Goal: Task Accomplishment & Management: Use online tool/utility

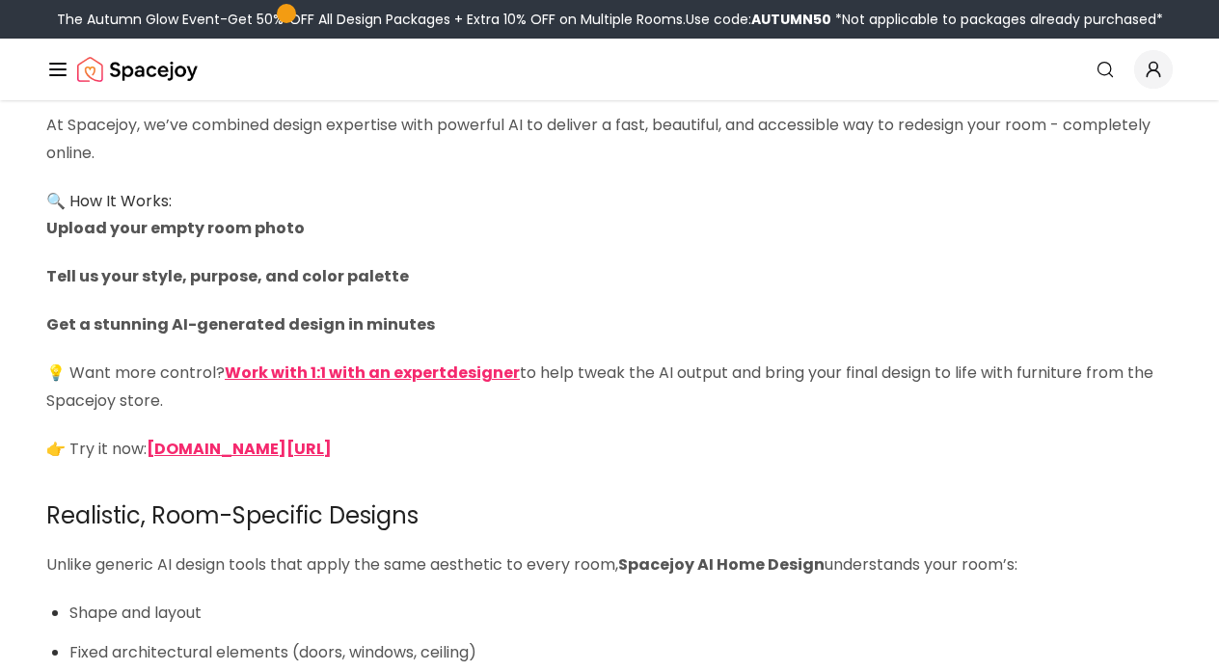
scroll to position [3023, 0]
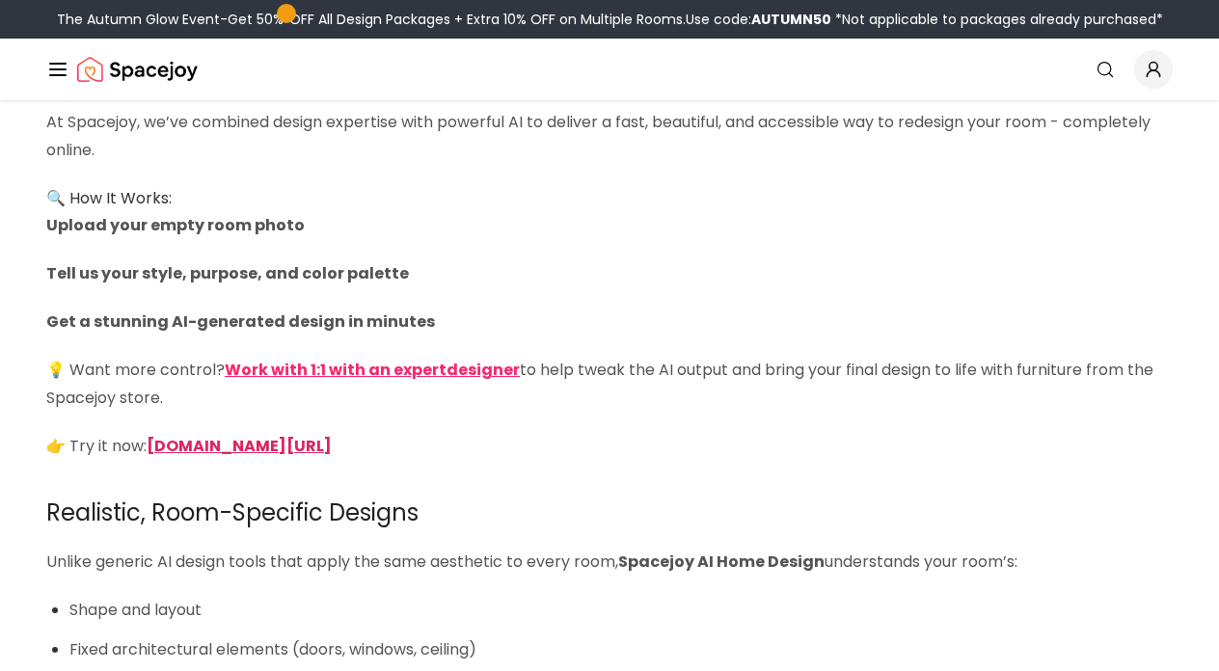
click at [225, 435] on strong "spacejoy.com/ai-home-design-intro" at bounding box center [239, 446] width 185 height 22
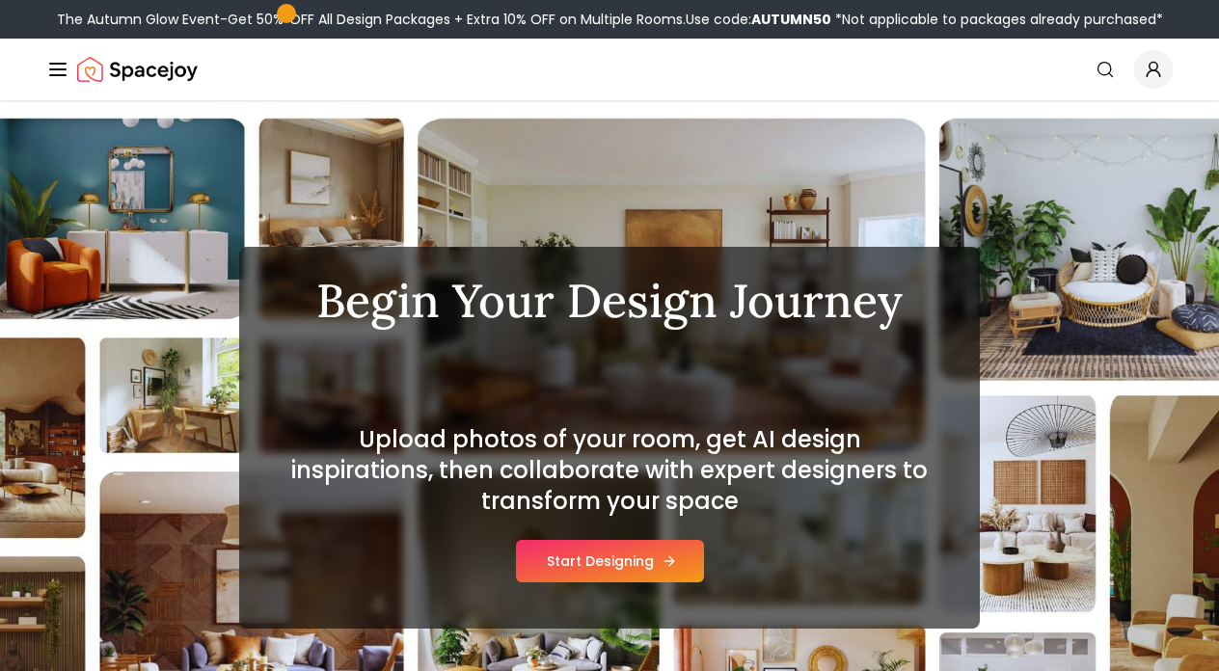
click at [611, 552] on button "Start Designing" at bounding box center [610, 561] width 188 height 42
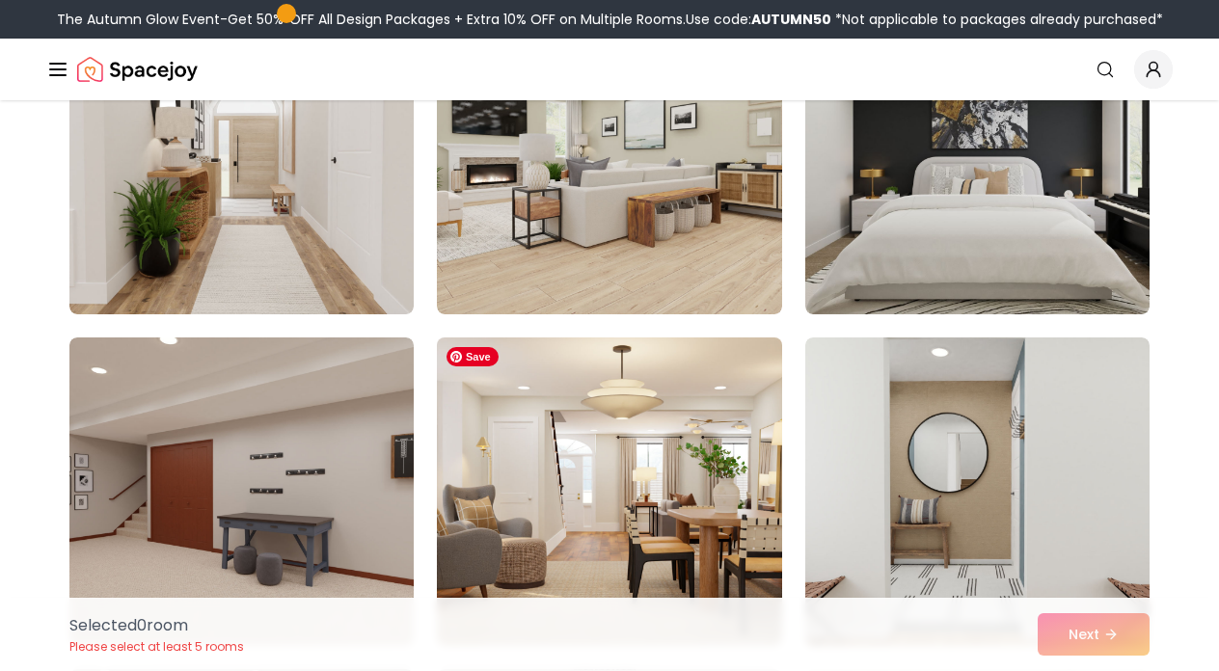
scroll to position [5280, 0]
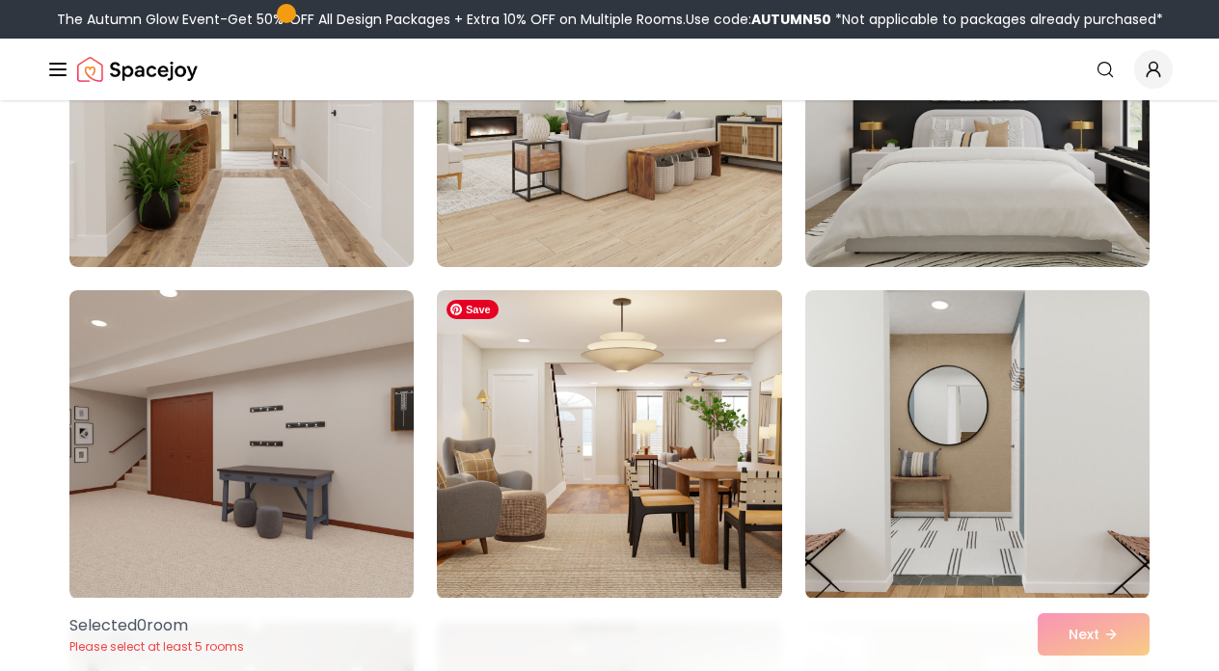
click at [611, 551] on img at bounding box center [609, 445] width 362 height 324
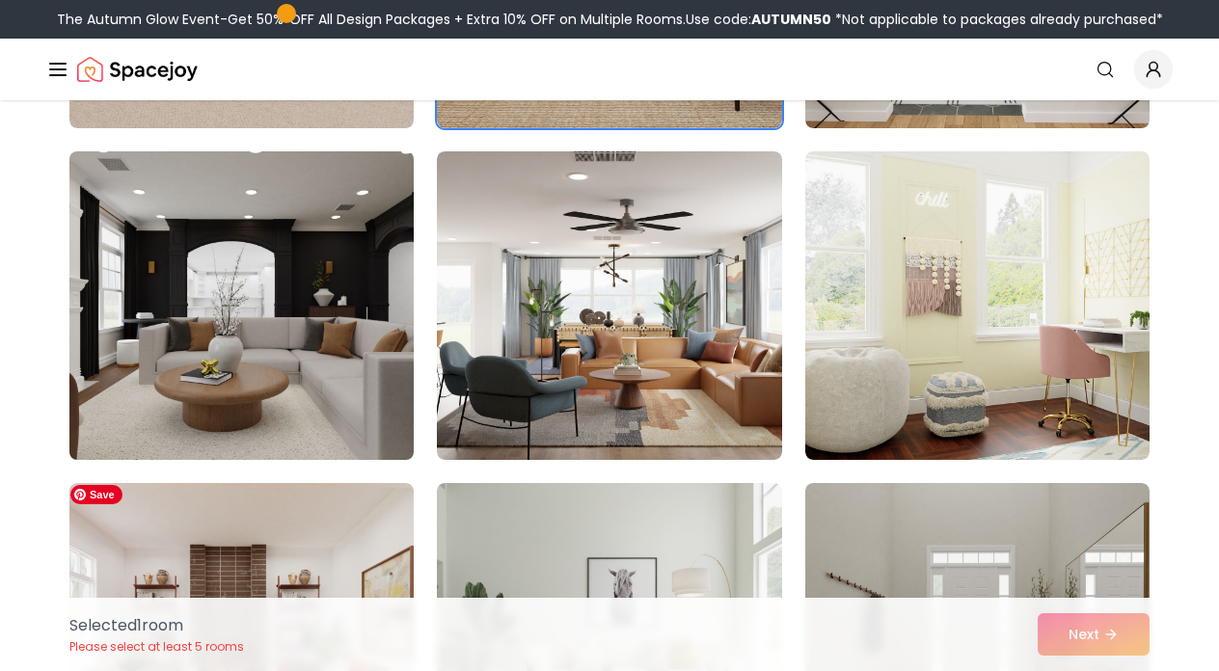
scroll to position [6126, 0]
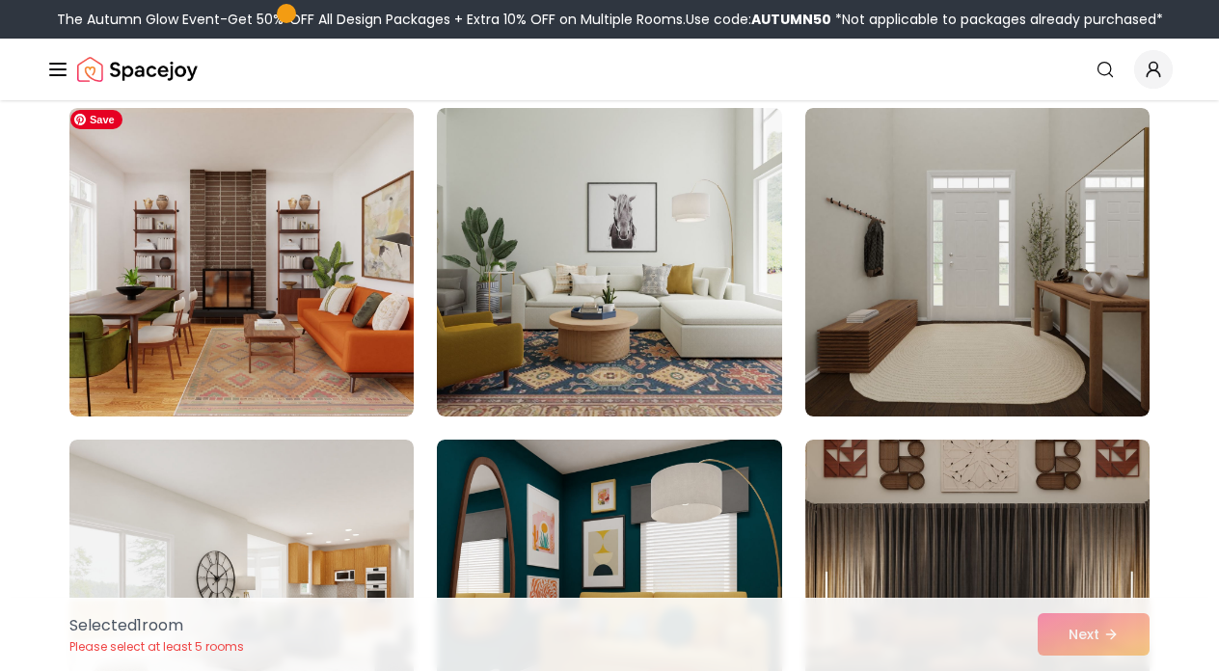
click at [253, 383] on img at bounding box center [241, 262] width 344 height 309
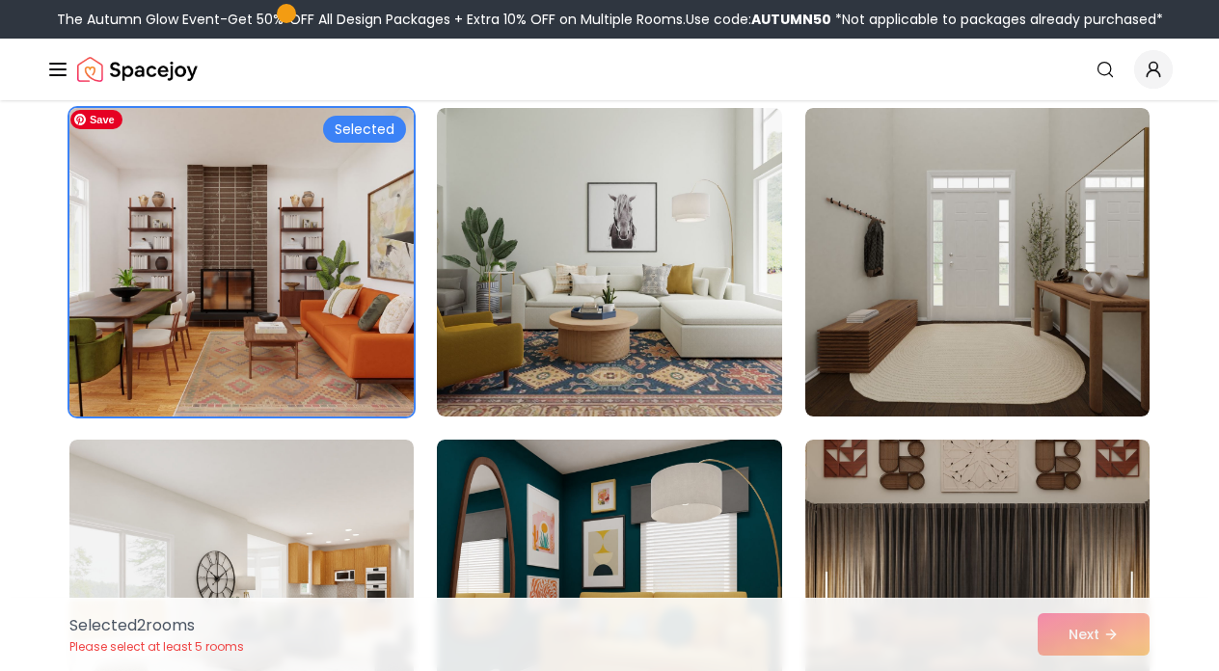
click at [284, 330] on img at bounding box center [242, 262] width 362 height 324
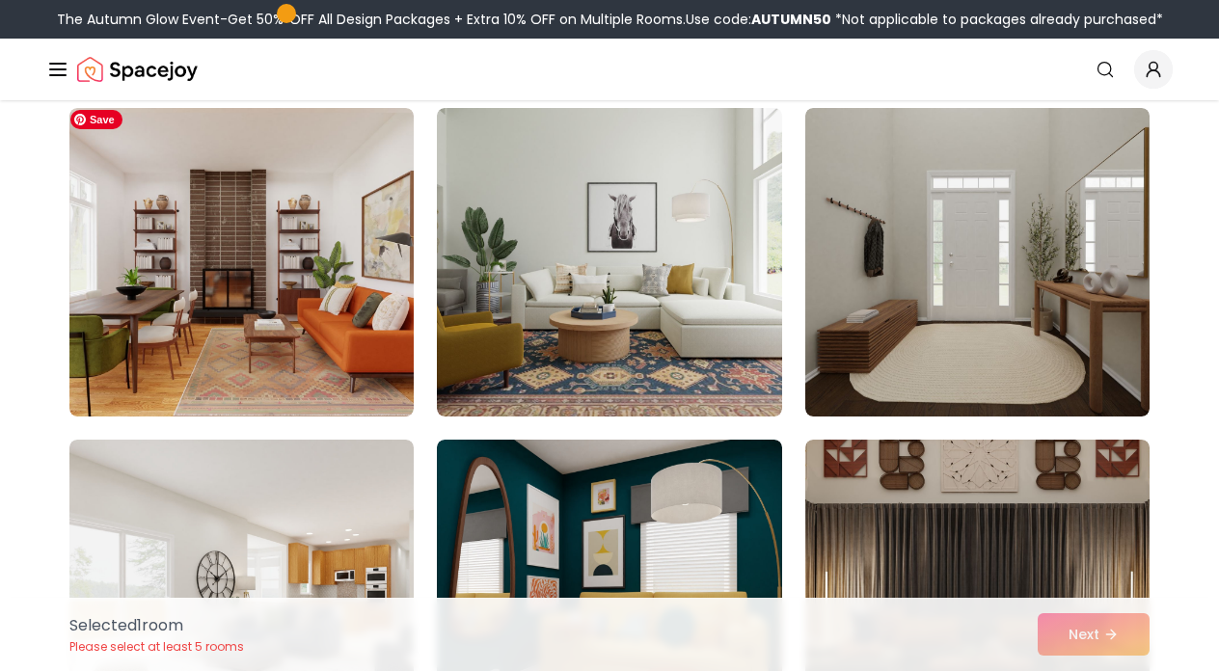
click at [1089, 633] on div "Selected 1 room Please select at least 5 rooms Next" at bounding box center [609, 634] width 1111 height 73
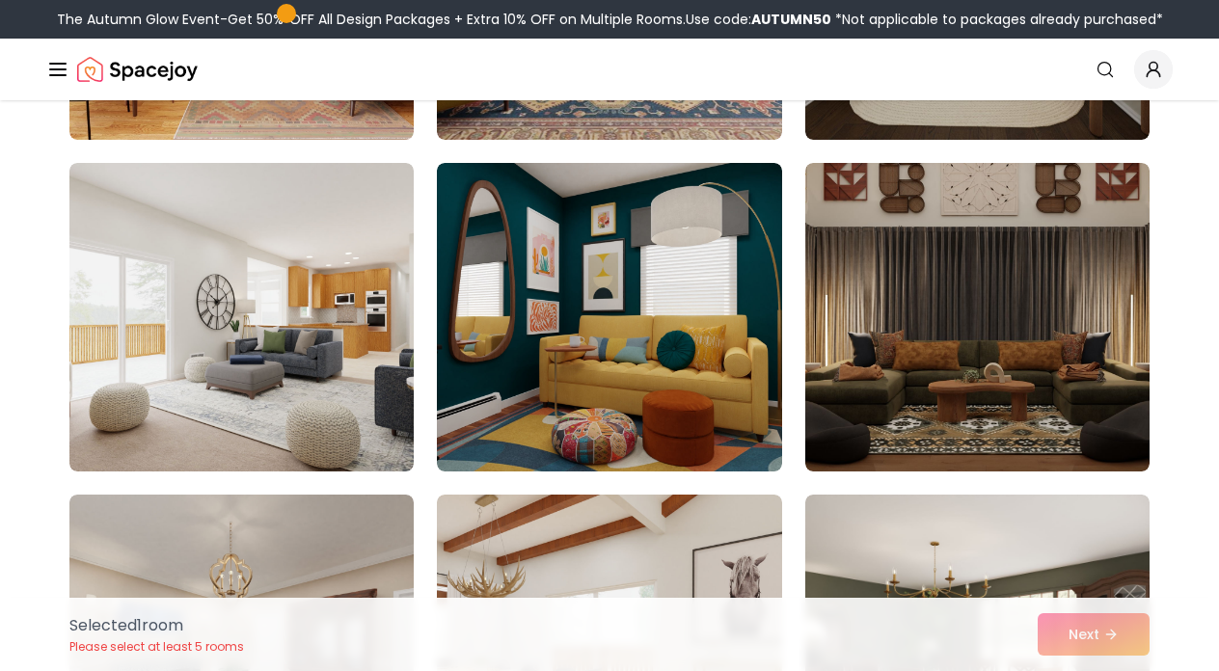
click at [1089, 635] on div "Selected 1 room Please select at least 5 rooms Next" at bounding box center [609, 634] width 1111 height 73
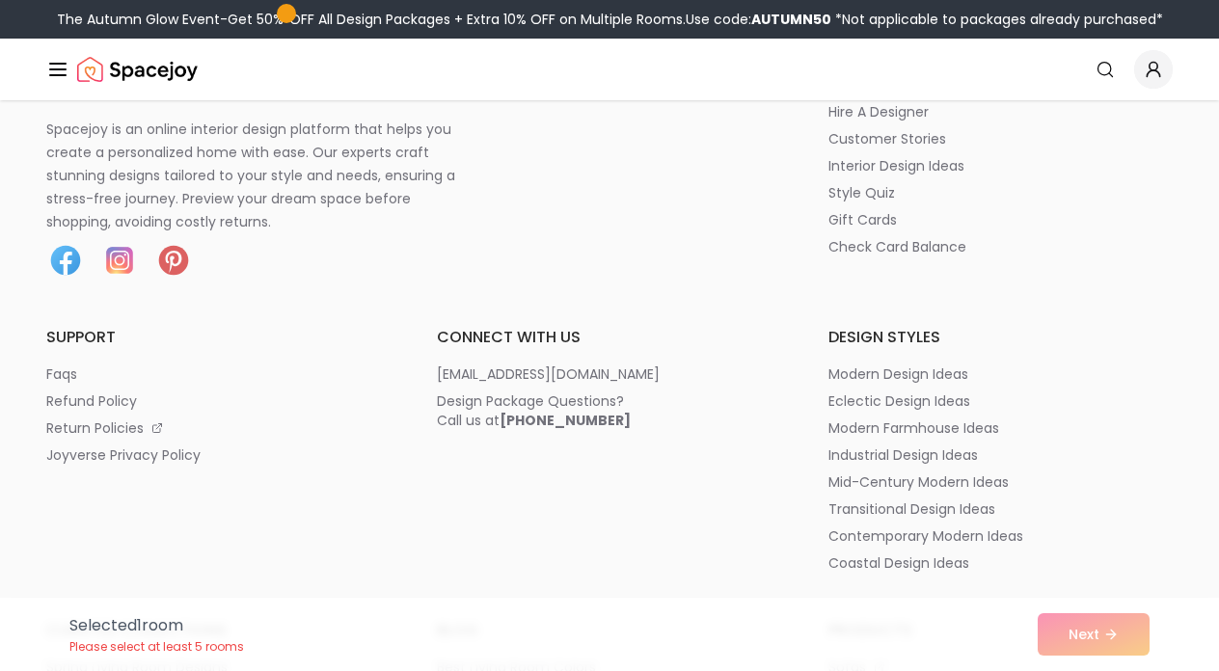
scroll to position [9697, 0]
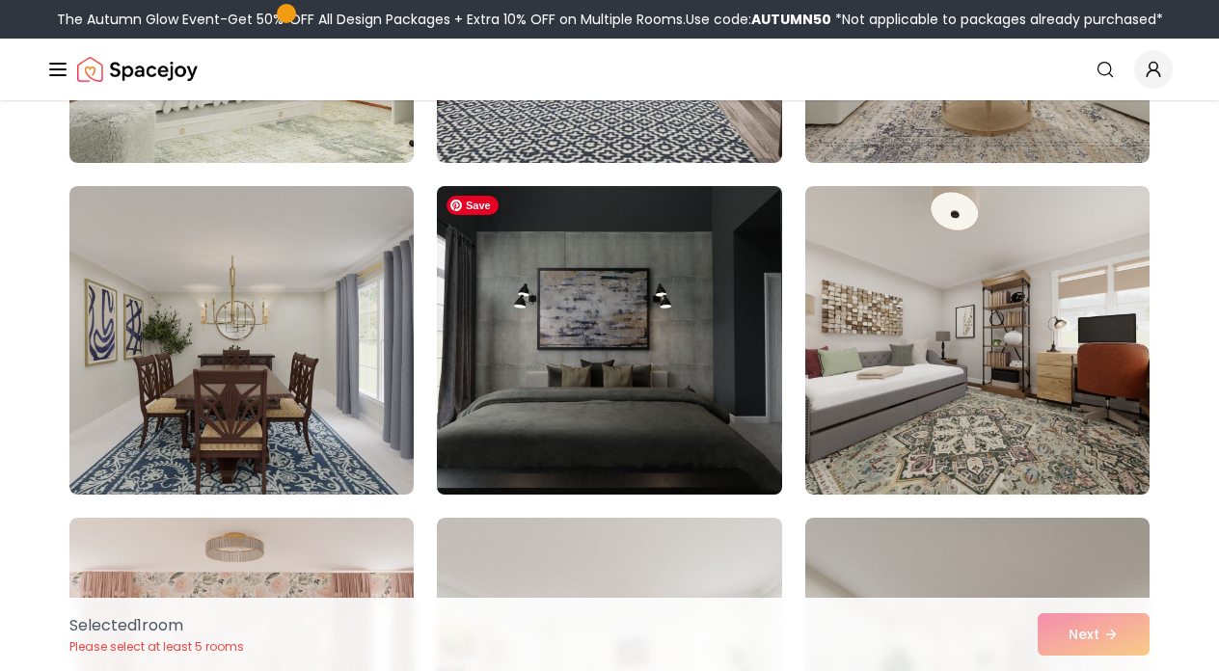
click at [616, 384] on img at bounding box center [609, 340] width 362 height 324
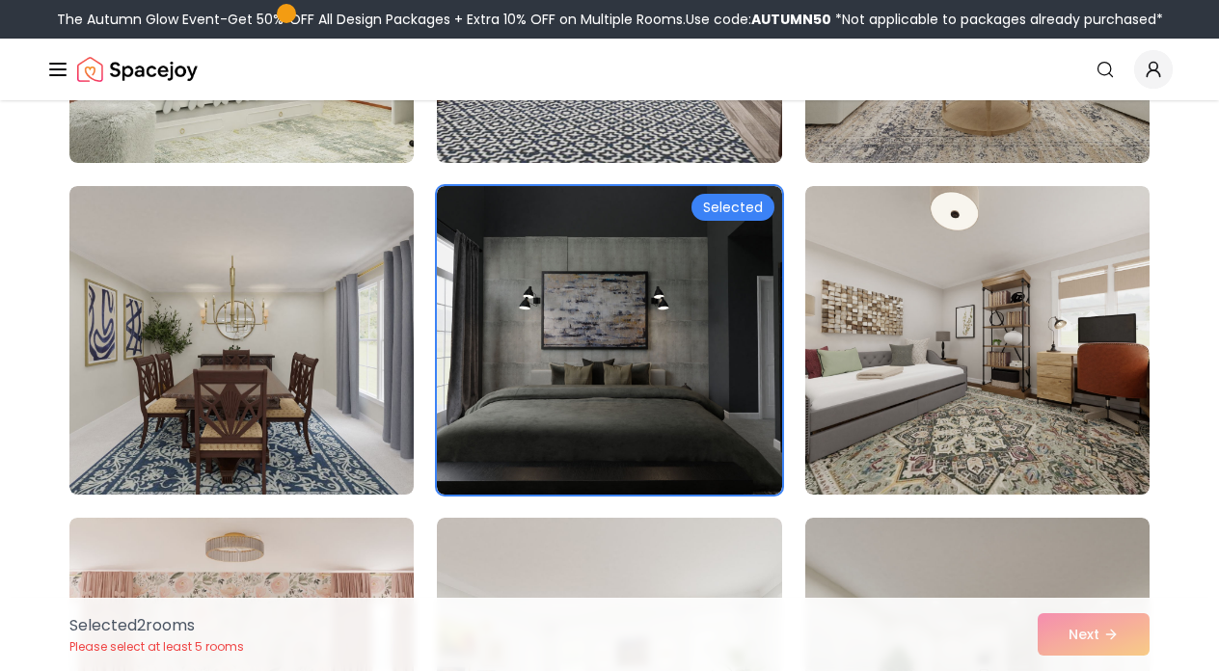
scroll to position [9051, 0]
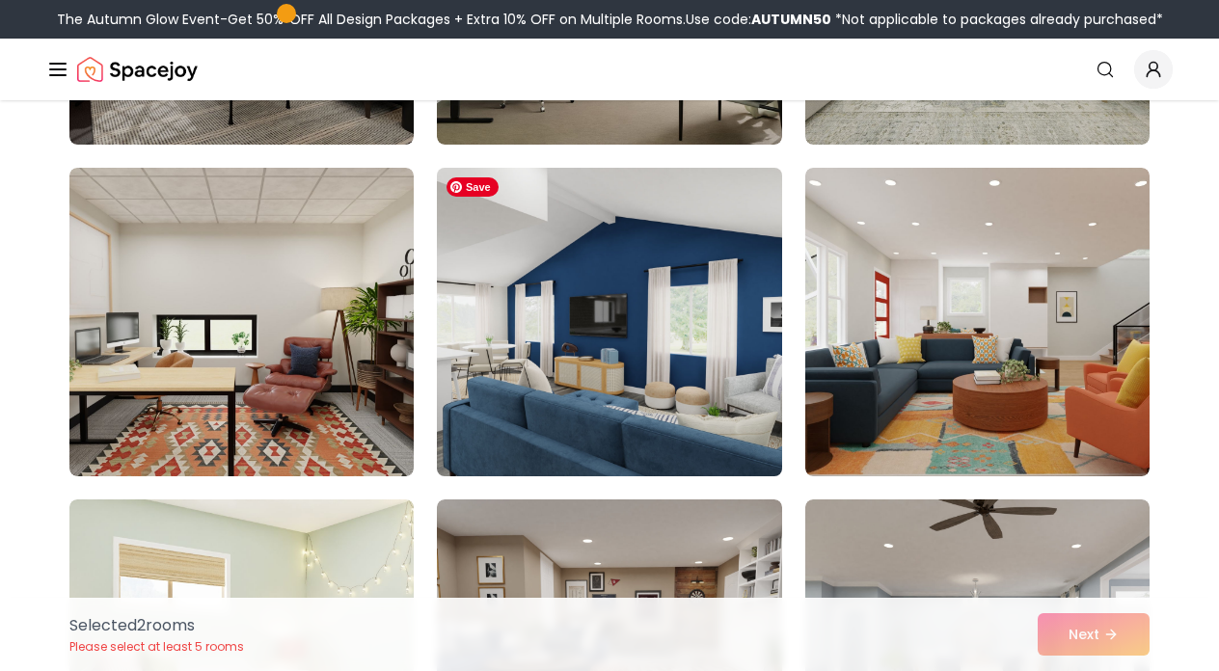
click at [592, 298] on img at bounding box center [609, 322] width 362 height 324
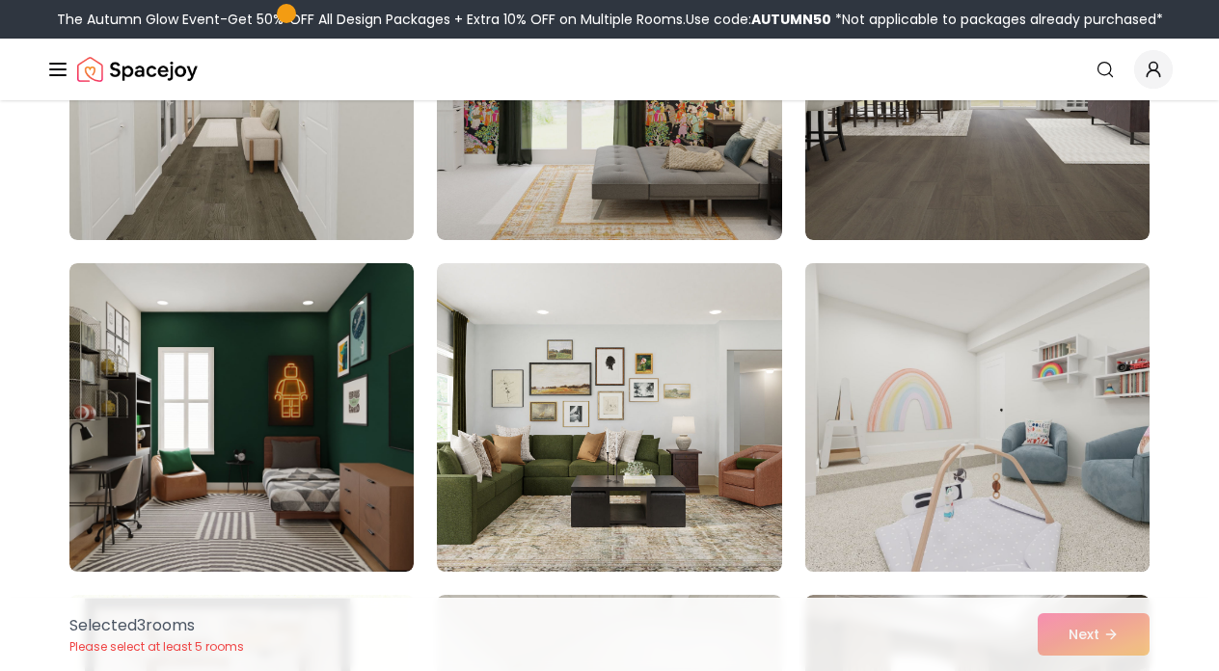
scroll to position [2667, 0]
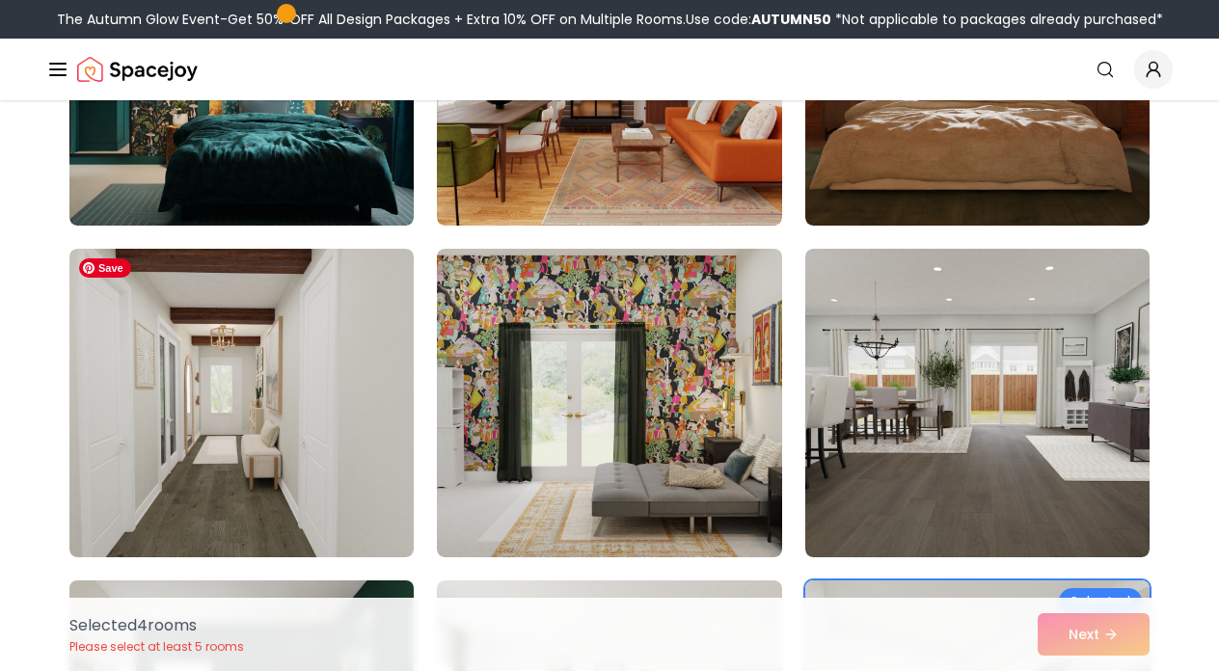
click at [240, 428] on img at bounding box center [241, 403] width 344 height 309
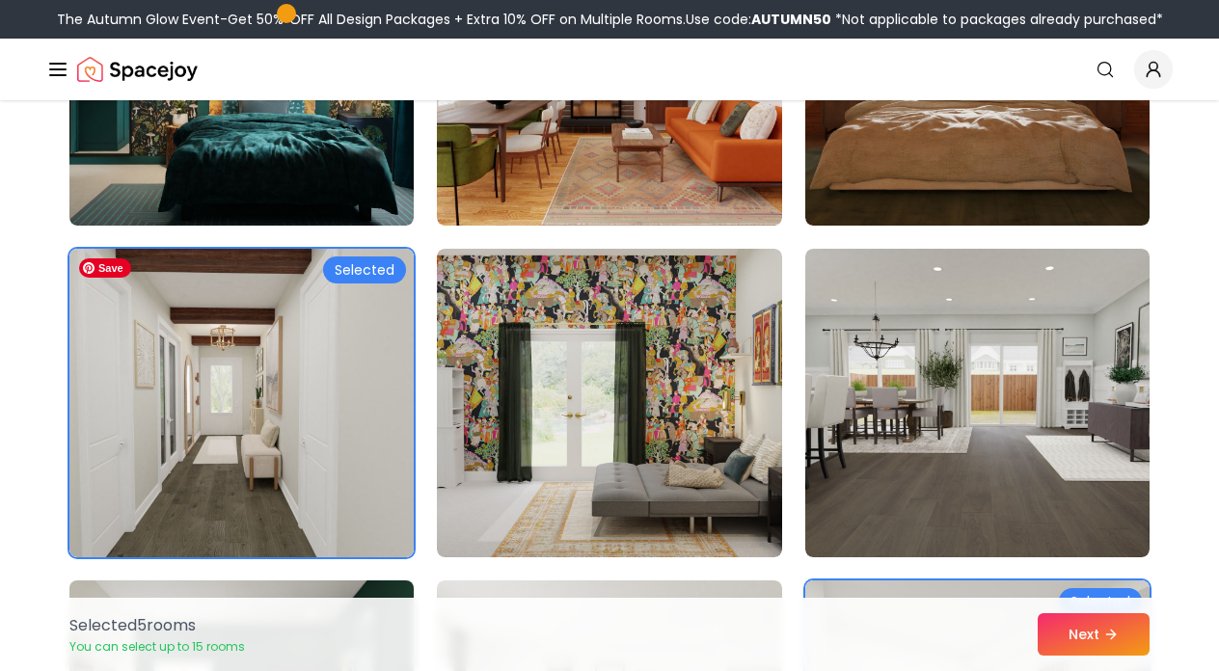
scroll to position [2770, 0]
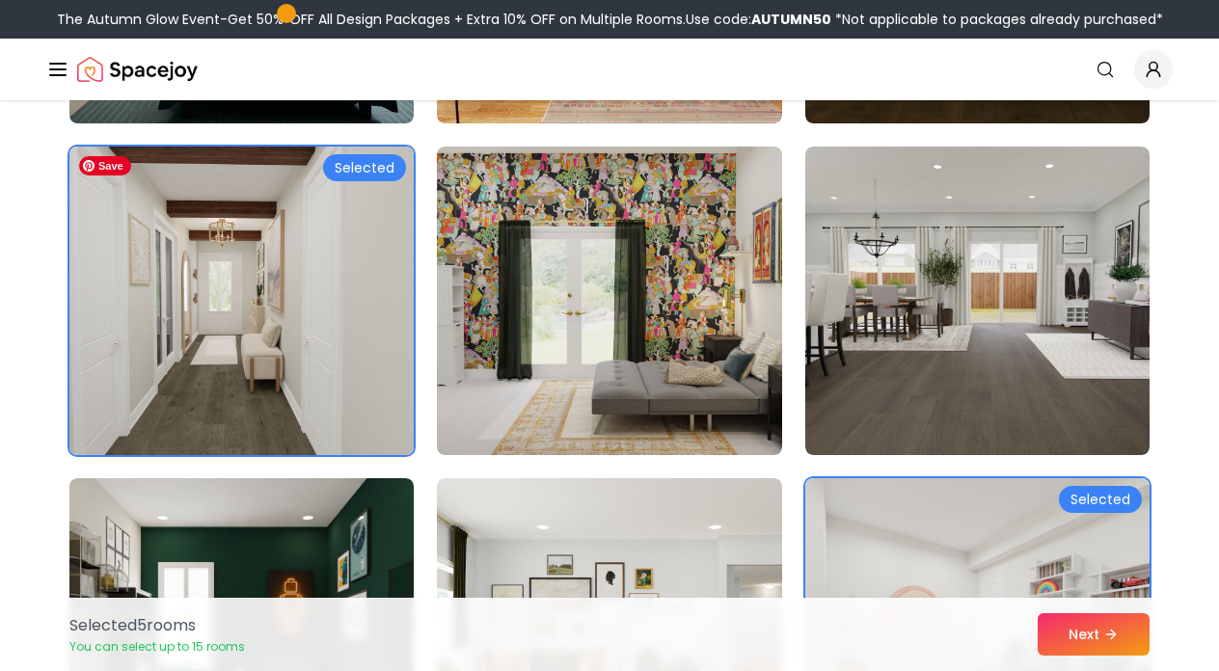
click at [253, 237] on img at bounding box center [242, 301] width 362 height 324
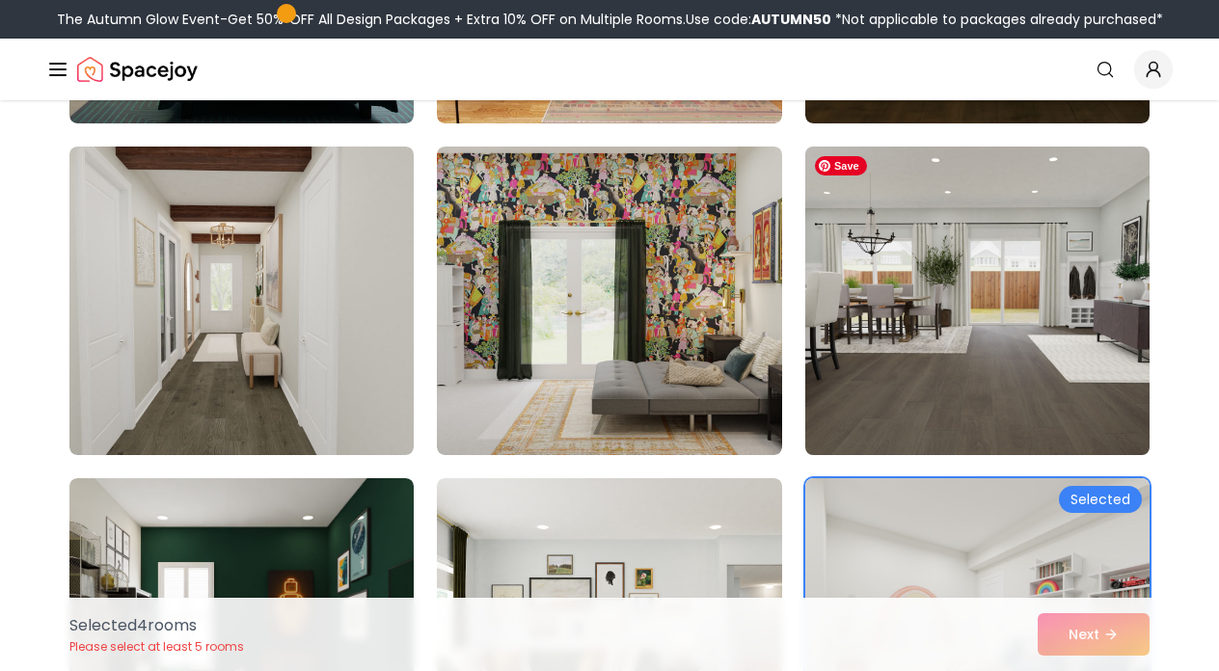
click at [993, 306] on img at bounding box center [978, 301] width 362 height 324
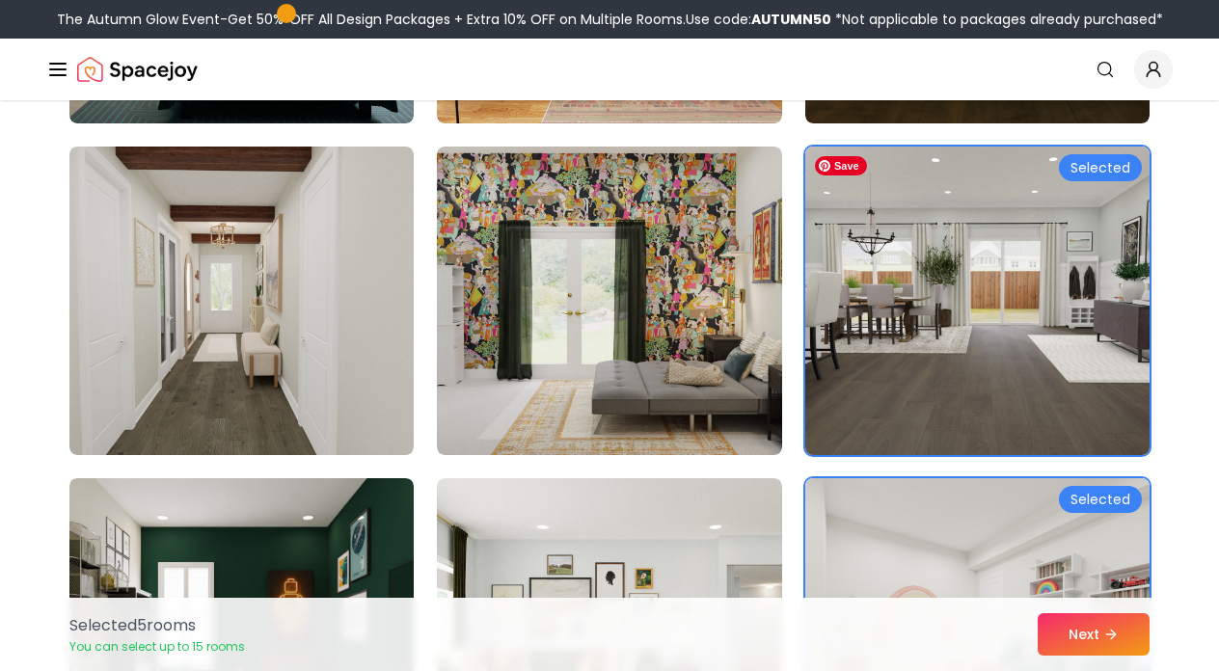
click at [993, 307] on img at bounding box center [978, 301] width 362 height 324
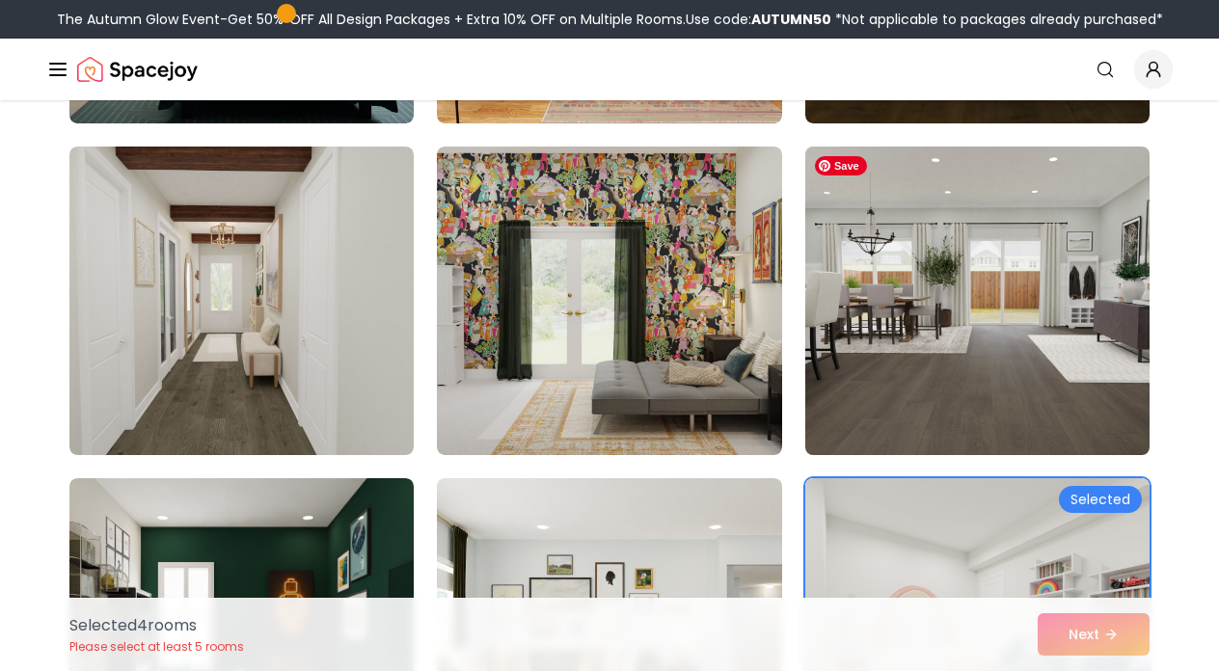
click at [993, 307] on img at bounding box center [978, 301] width 362 height 324
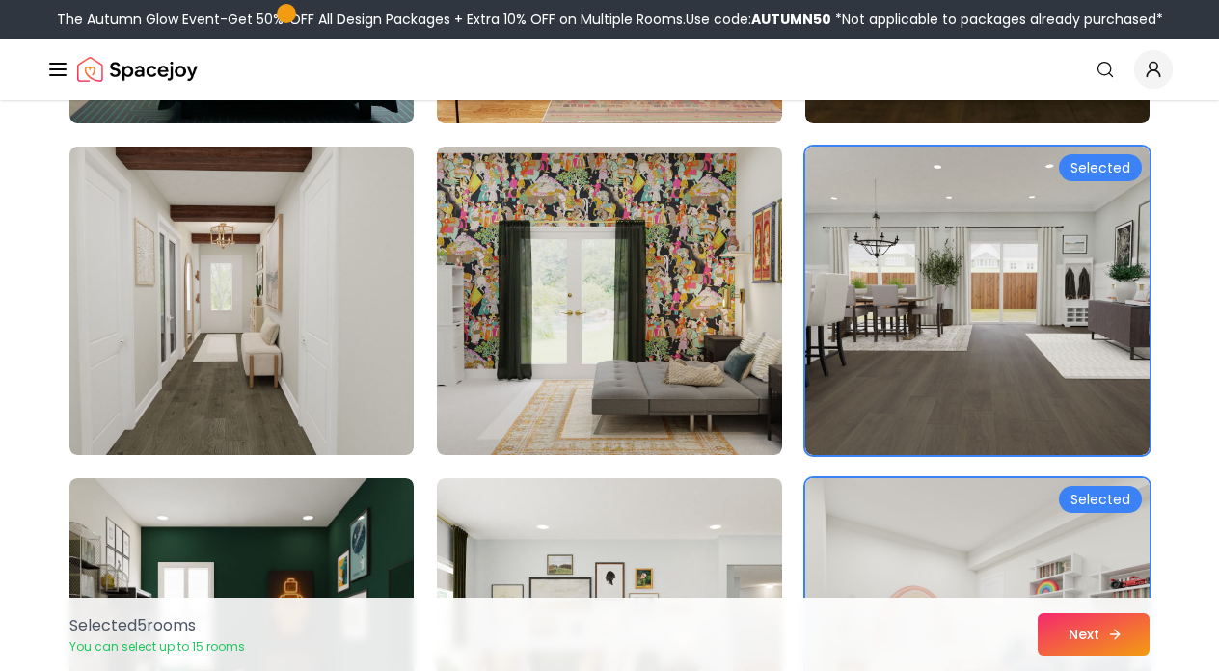
click at [1080, 634] on button "Next" at bounding box center [1094, 634] width 112 height 42
click at [1060, 643] on button "Next" at bounding box center [1094, 634] width 112 height 42
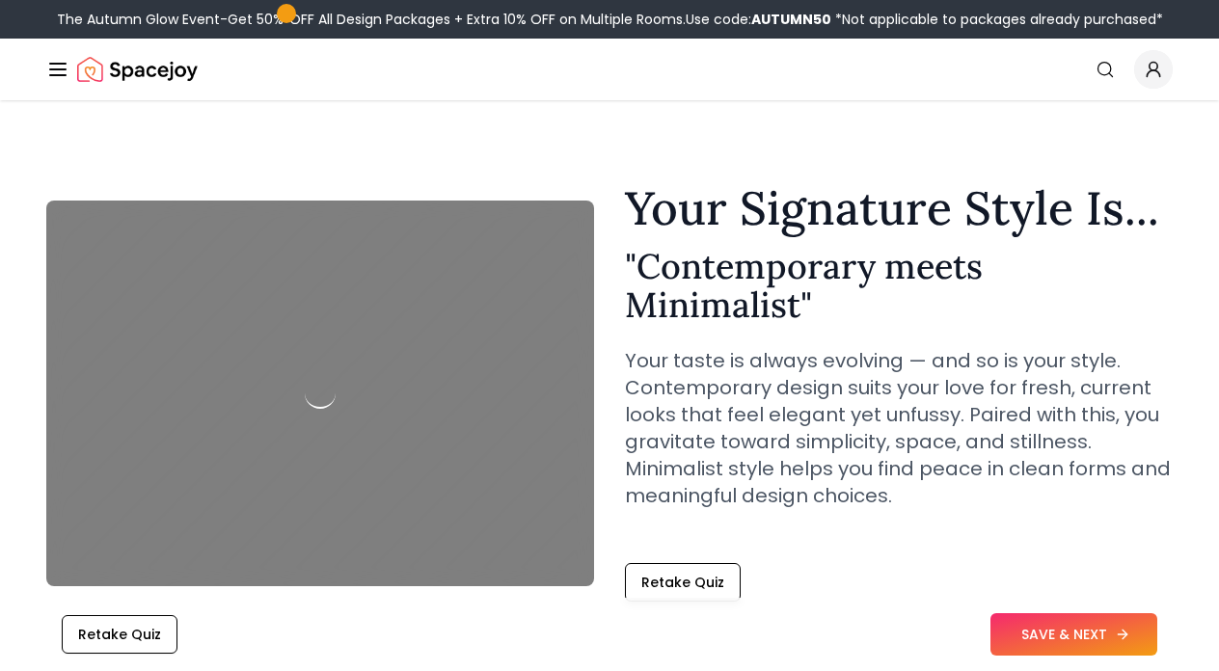
click at [1096, 636] on button "SAVE & NEXT" at bounding box center [1073, 634] width 167 height 42
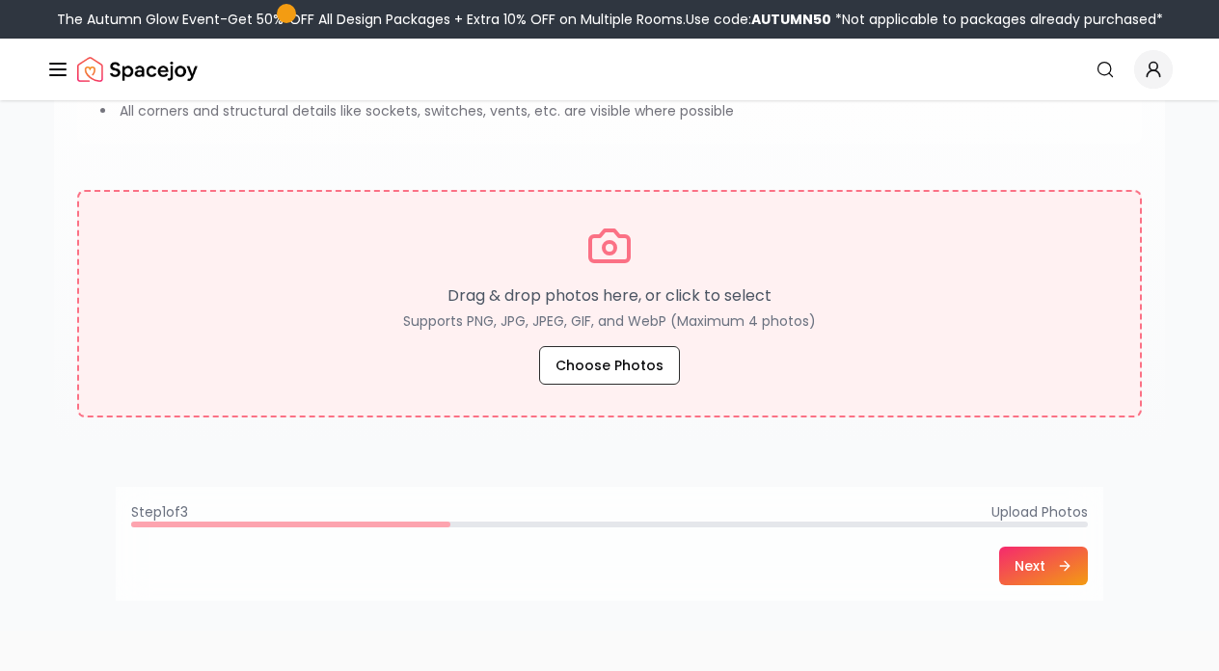
scroll to position [331, 0]
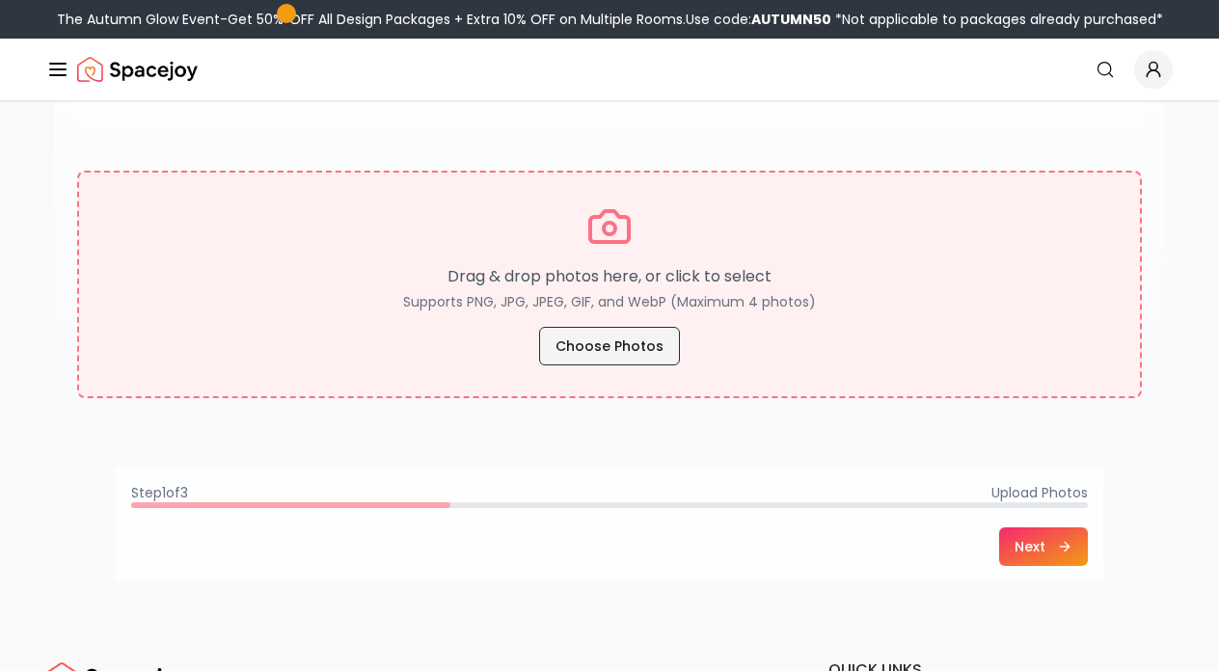
click at [627, 349] on button "Choose Photos" at bounding box center [609, 346] width 141 height 39
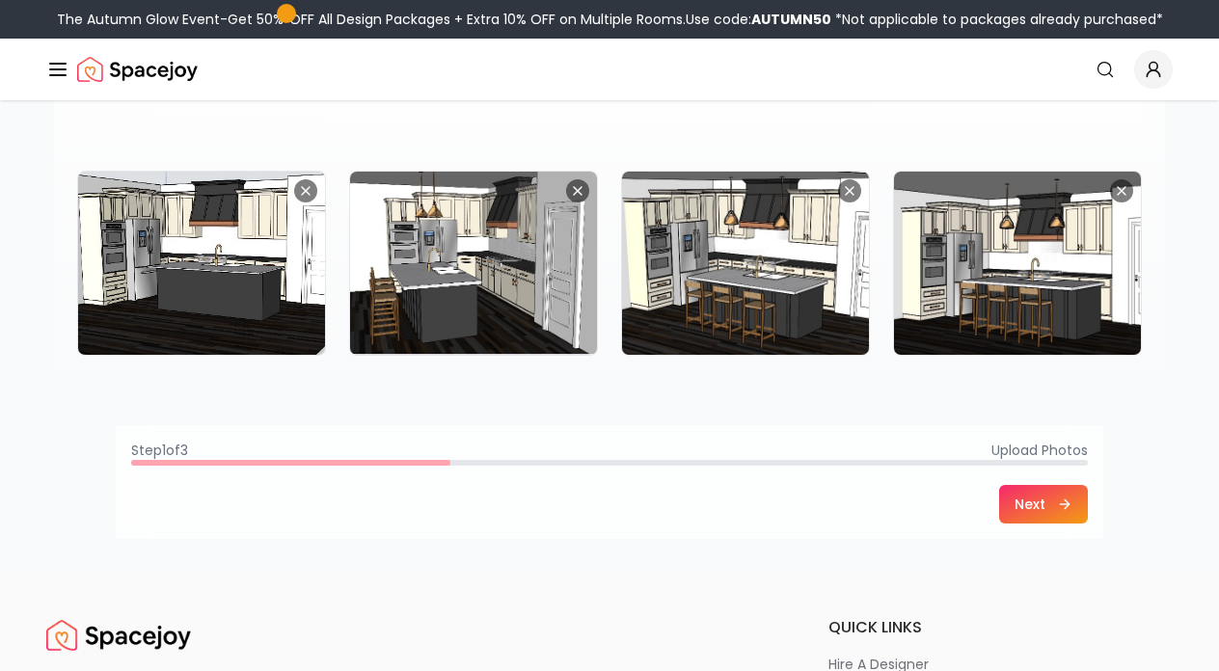
click at [1041, 502] on button "Next" at bounding box center [1043, 504] width 89 height 39
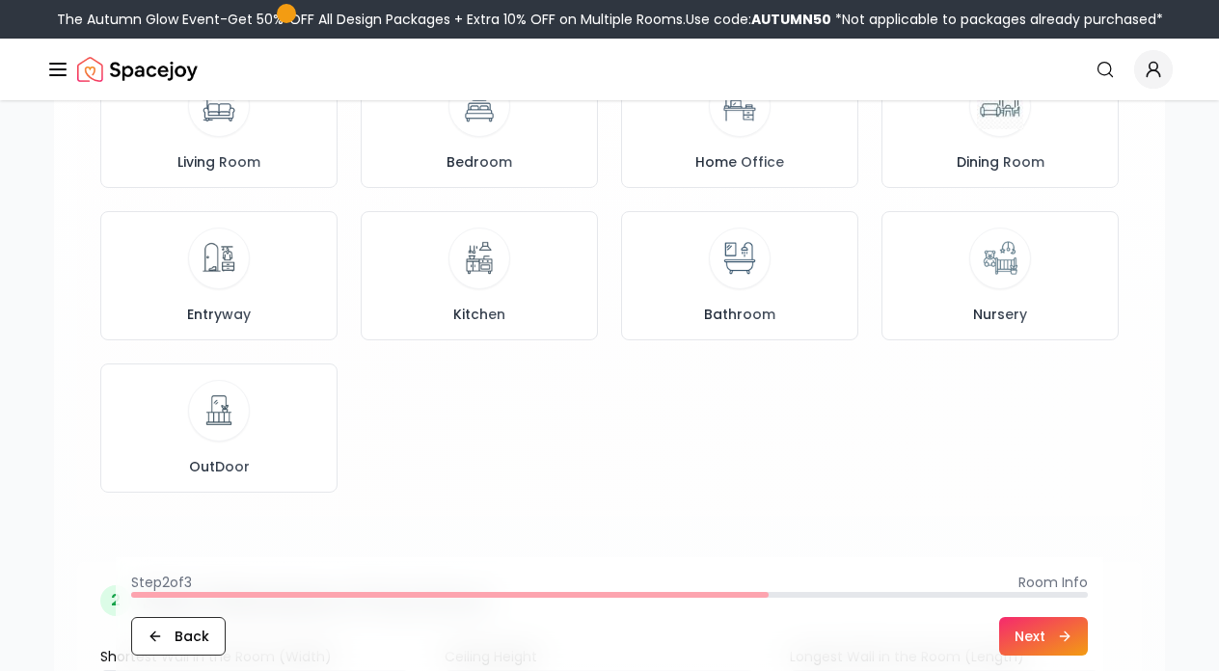
scroll to position [289, 0]
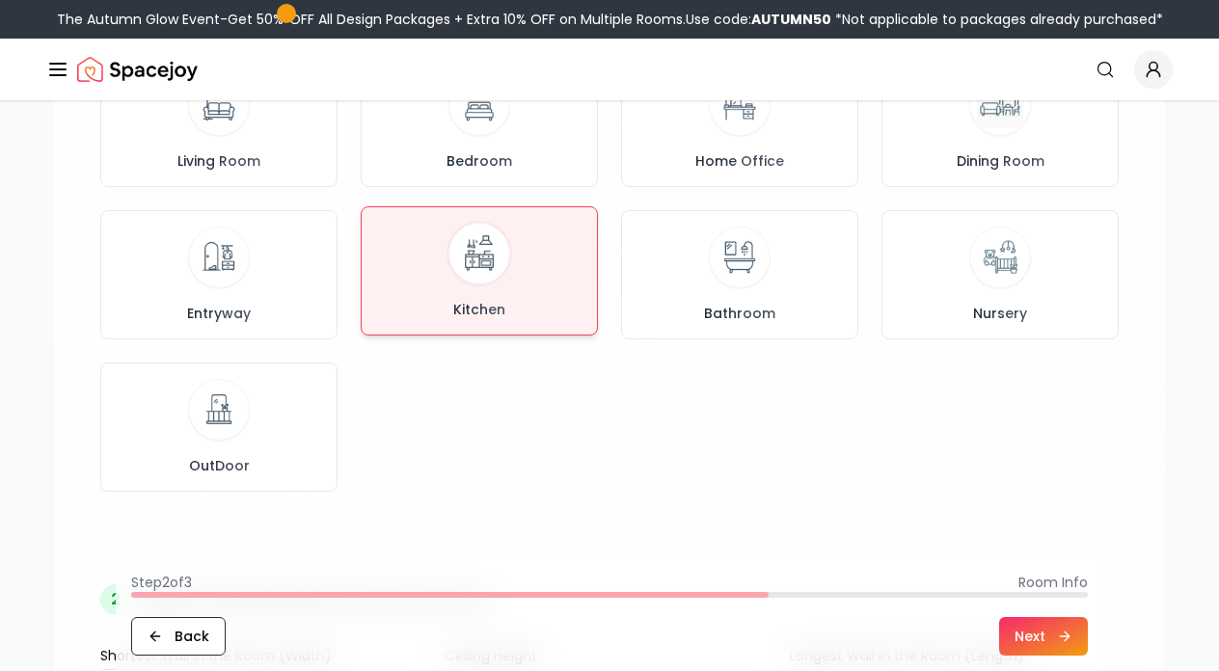
click at [501, 265] on img at bounding box center [479, 254] width 51 height 51
click at [1034, 629] on button "Next" at bounding box center [1043, 636] width 89 height 39
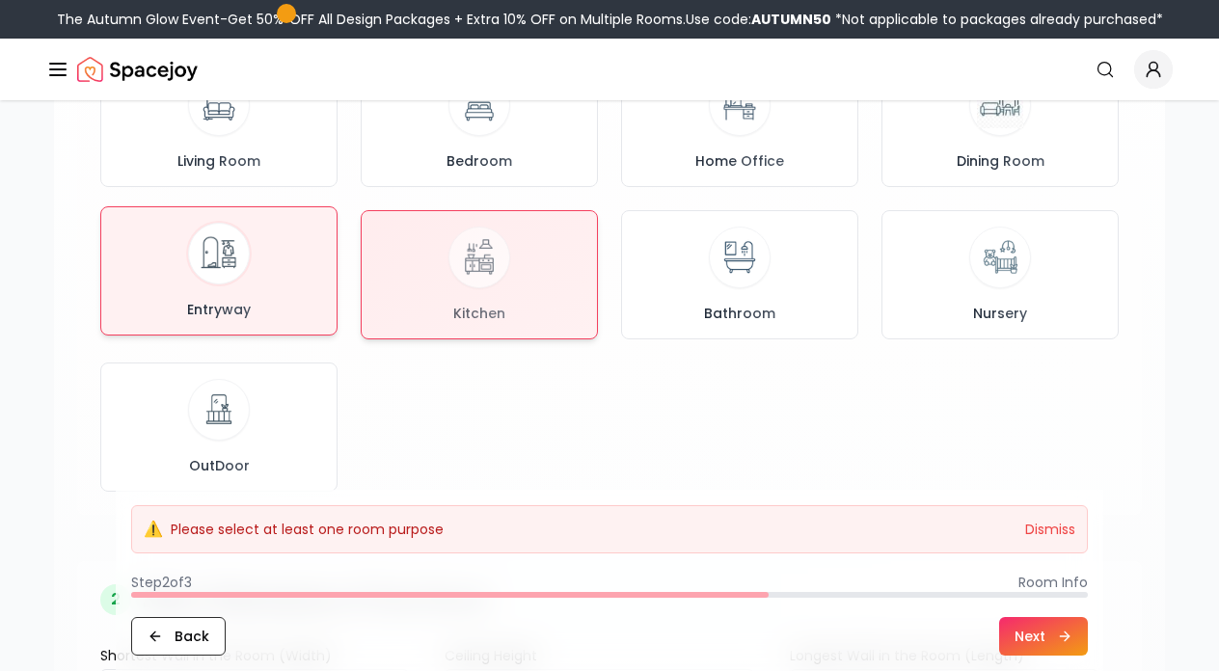
click at [253, 253] on div "Entryway" at bounding box center [219, 271] width 204 height 96
click at [439, 268] on div "Kitchen" at bounding box center [479, 271] width 204 height 96
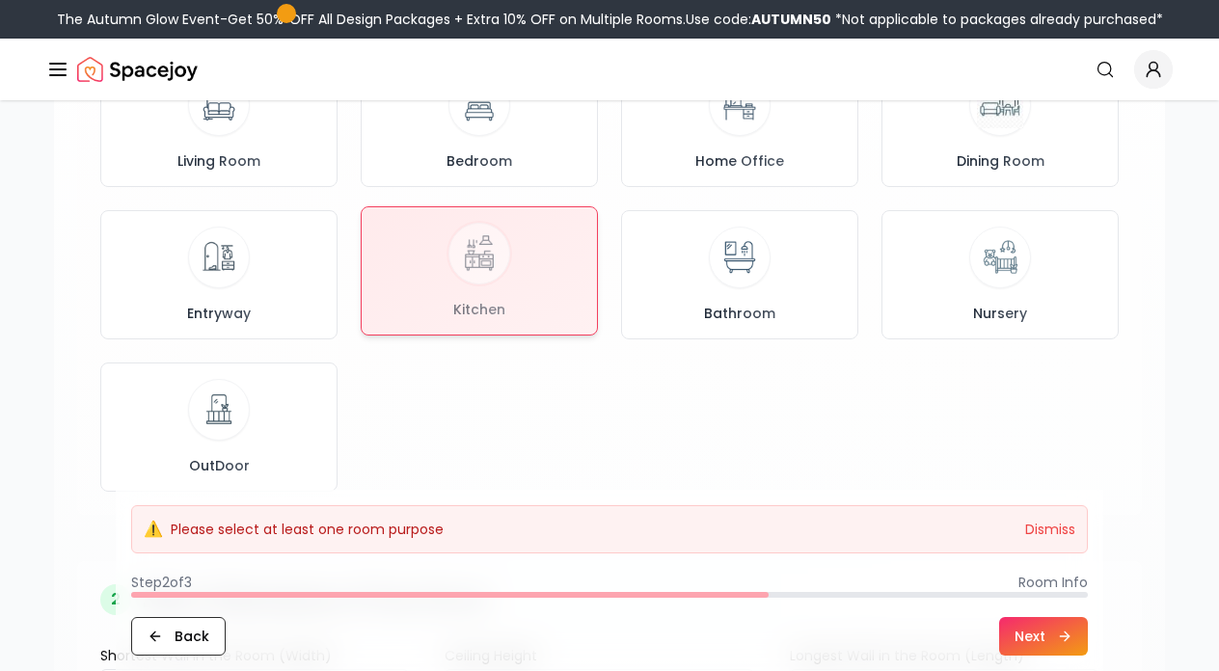
click at [491, 264] on div at bounding box center [479, 270] width 235 height 127
click at [1072, 636] on icon at bounding box center [1064, 636] width 15 height 15
click at [1036, 634] on button "Next" at bounding box center [1043, 636] width 89 height 39
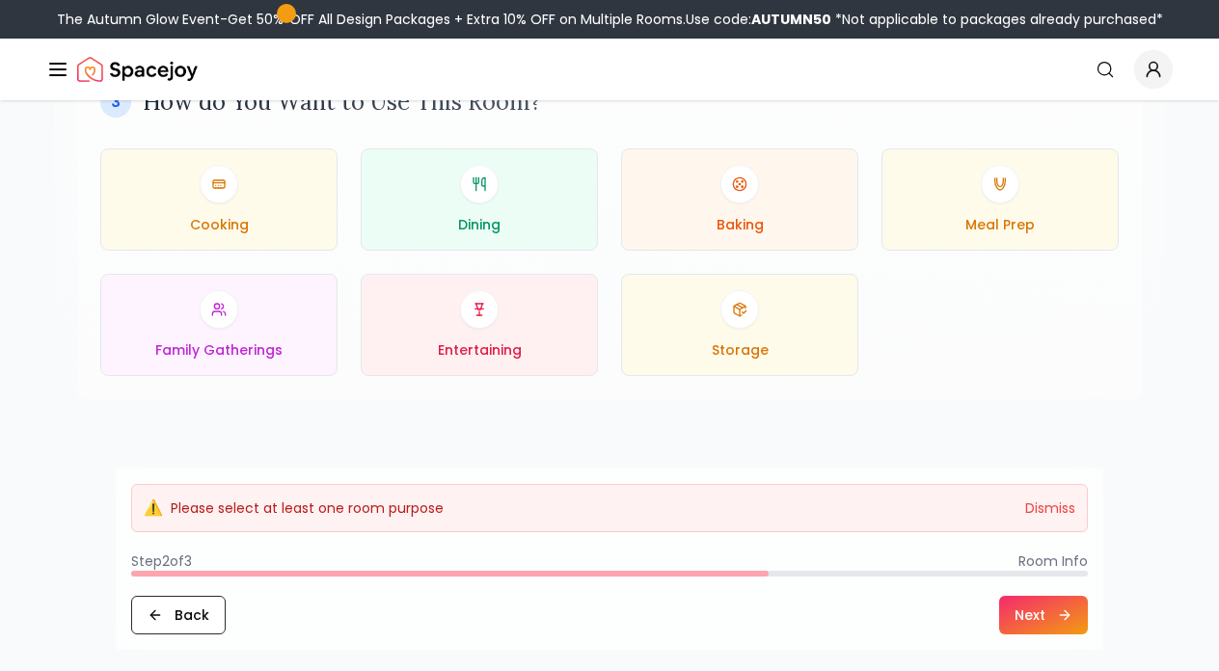
scroll to position [1001, 0]
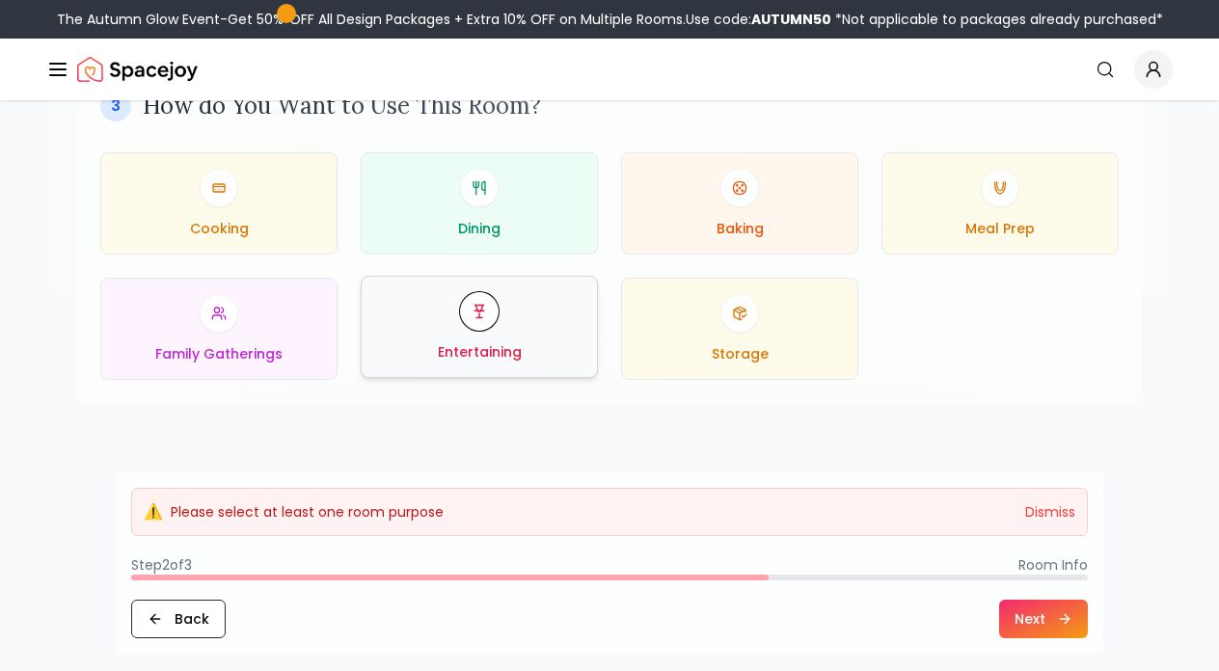
click at [517, 325] on div "Entertaining" at bounding box center [479, 326] width 204 height 69
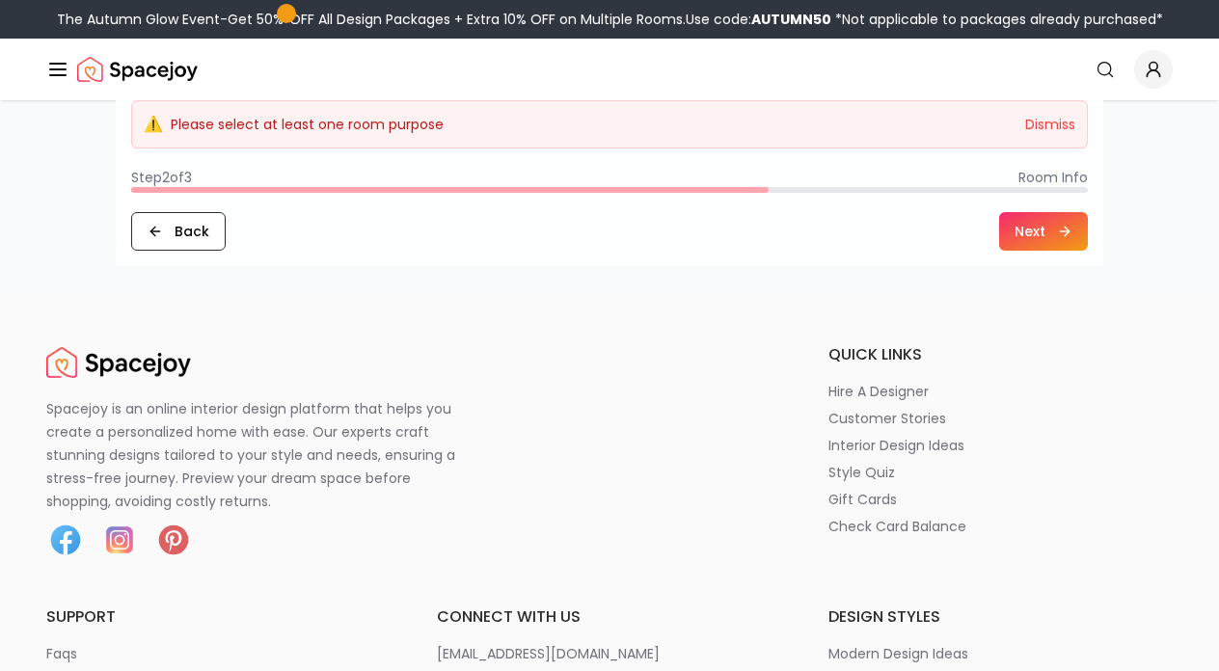
scroll to position [1373, 0]
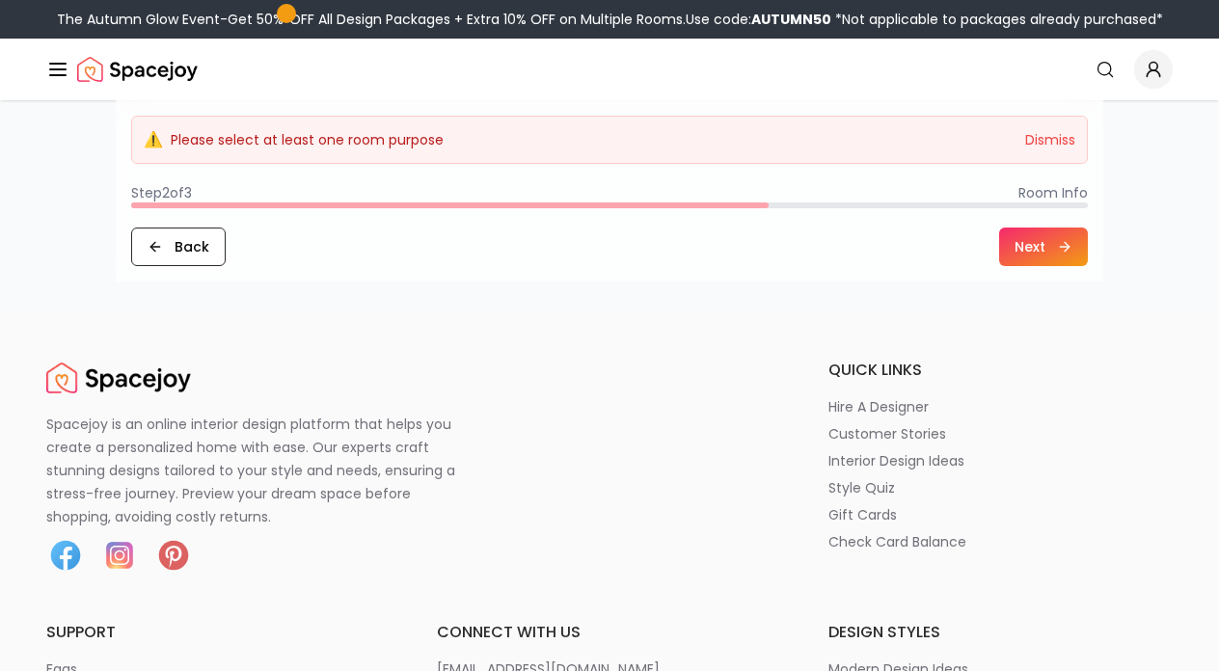
click at [1062, 239] on button "Next" at bounding box center [1043, 247] width 89 height 39
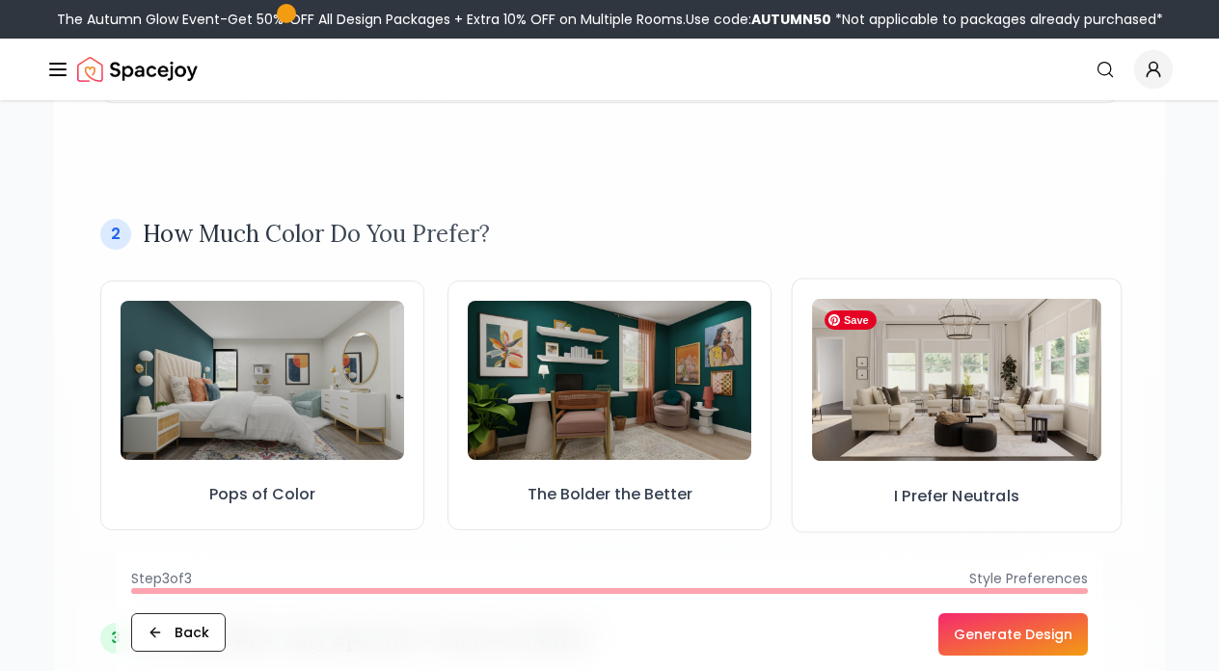
scroll to position [475, 0]
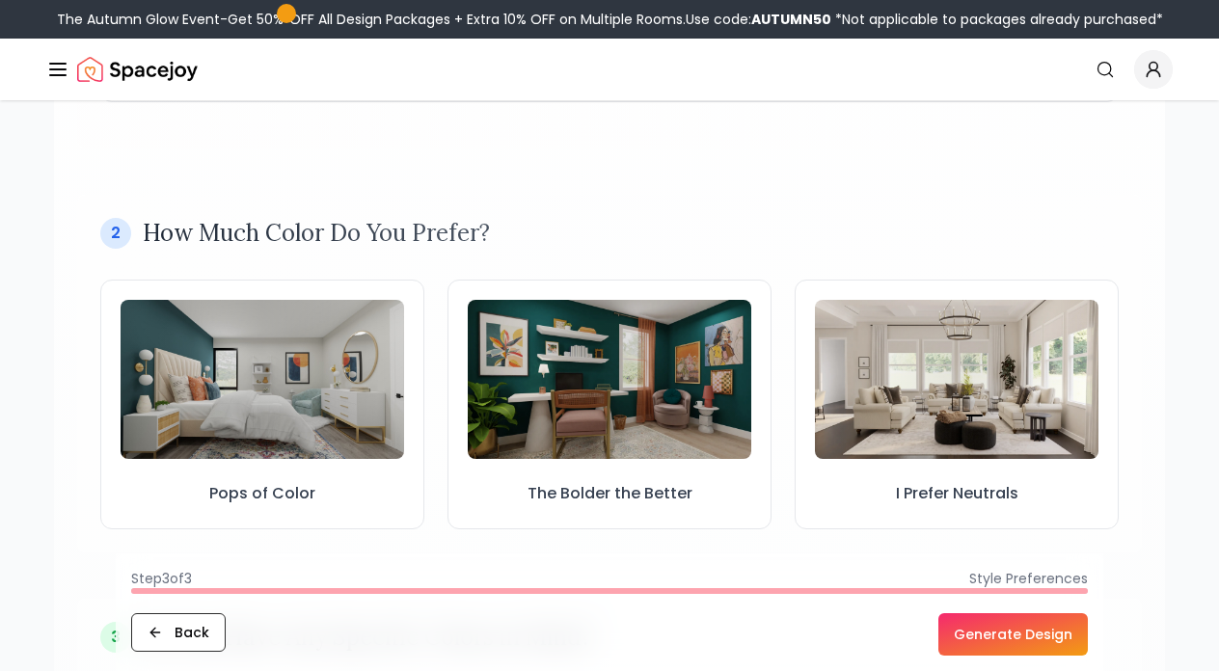
click at [995, 636] on button "Generate Design" at bounding box center [1012, 634] width 149 height 42
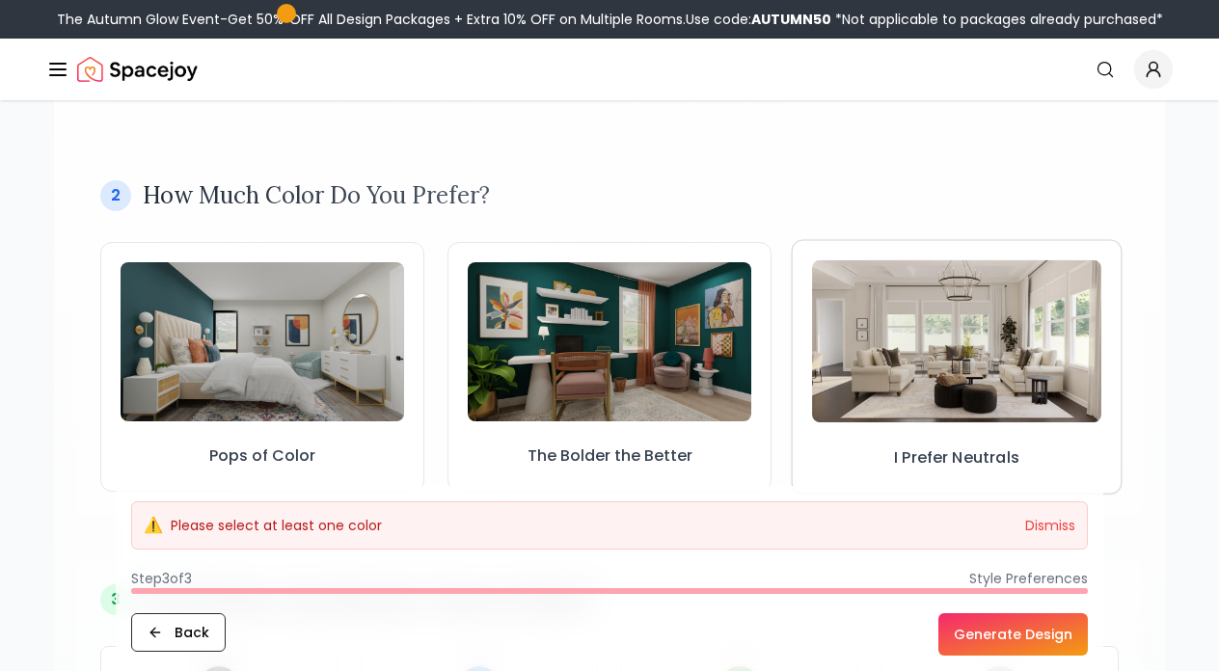
scroll to position [519, 0]
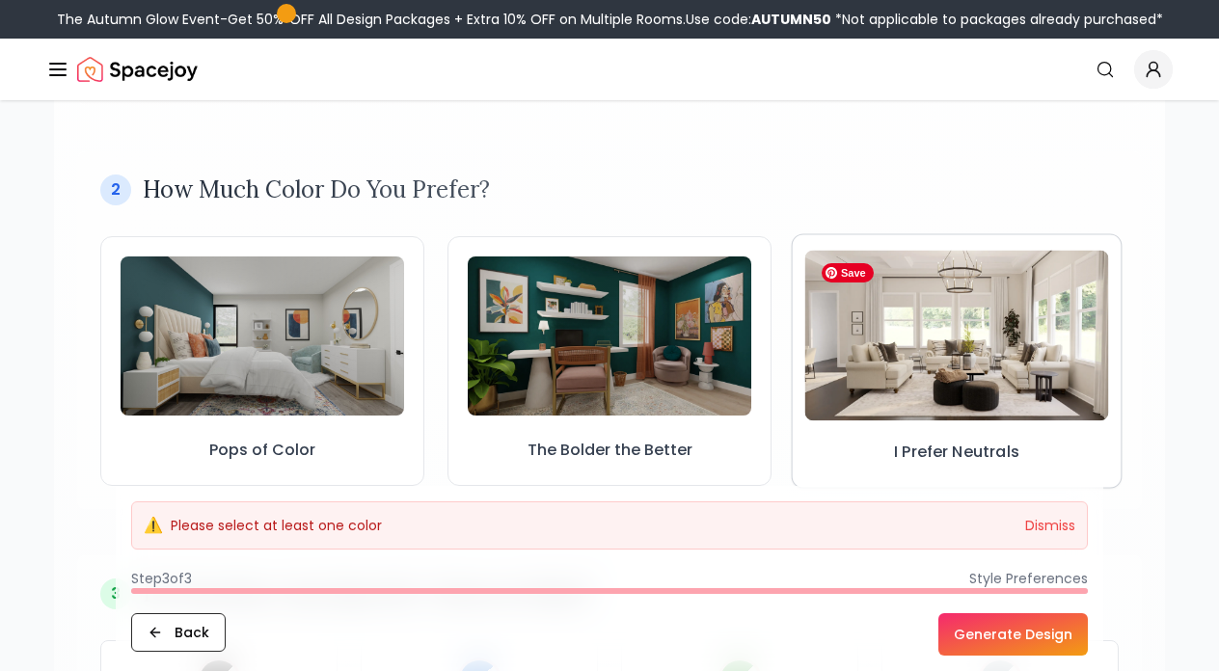
click at [1048, 348] on img at bounding box center [957, 335] width 304 height 171
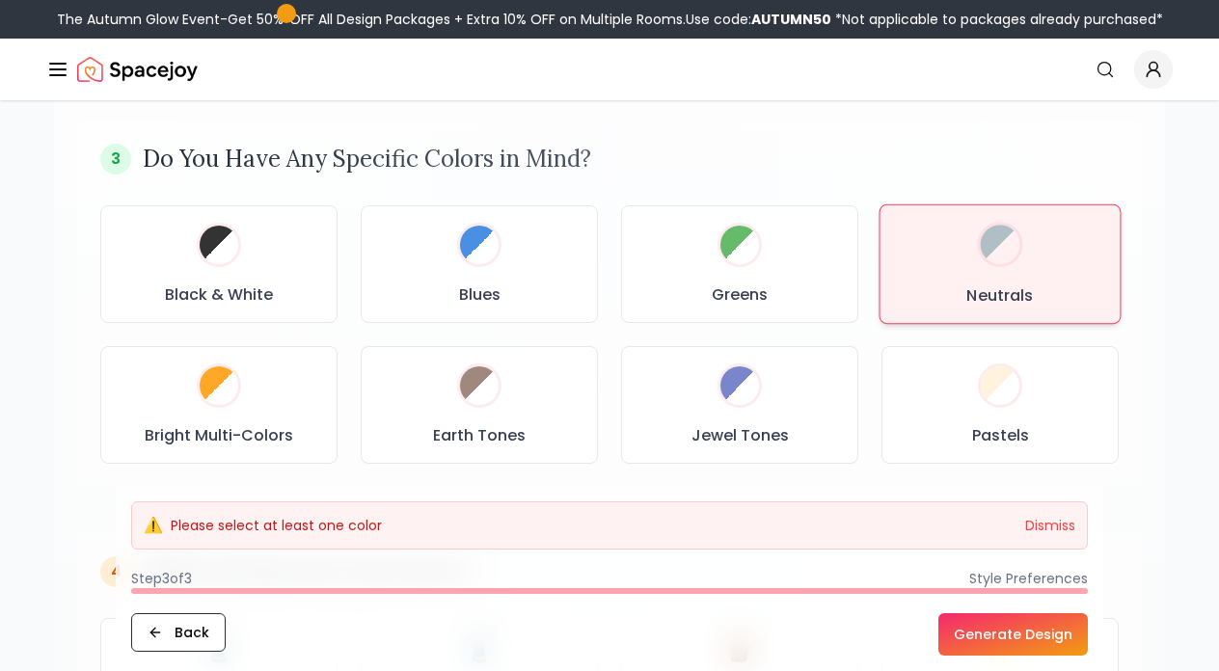
scroll to position [982, 0]
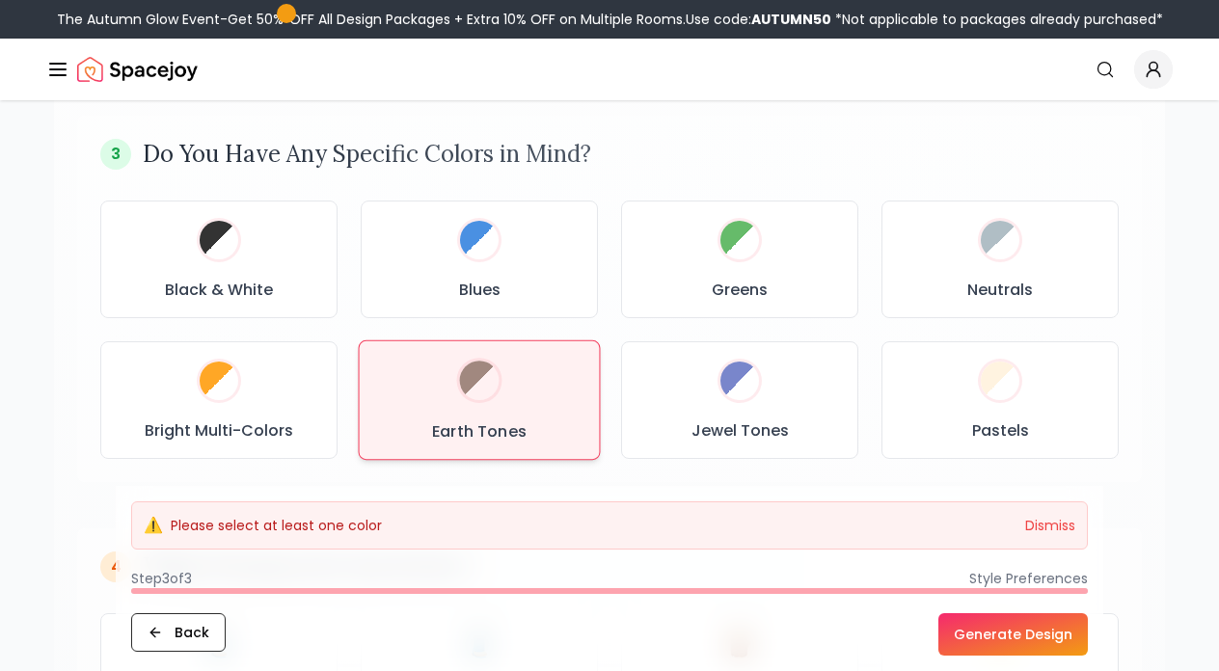
click at [501, 395] on div "Earth Tones" at bounding box center [479, 400] width 208 height 87
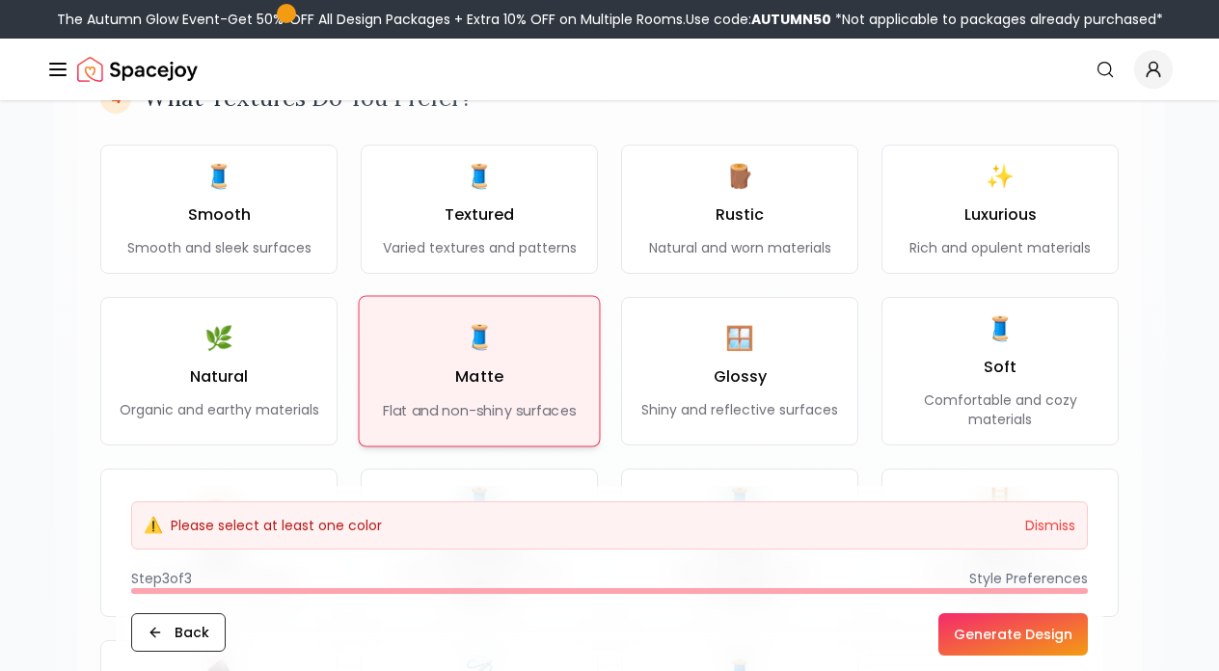
scroll to position [1451, 0]
click at [501, 396] on div "🧵 Matte Flat and non-shiny surfaces" at bounding box center [479, 370] width 185 height 95
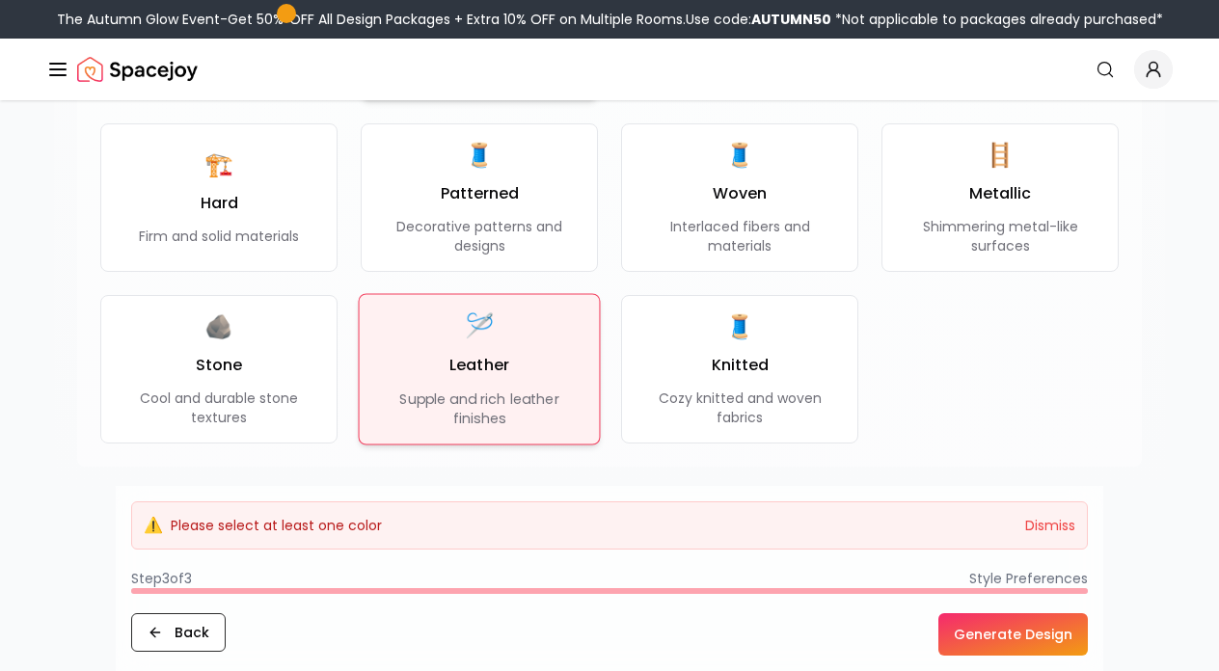
scroll to position [1800, 0]
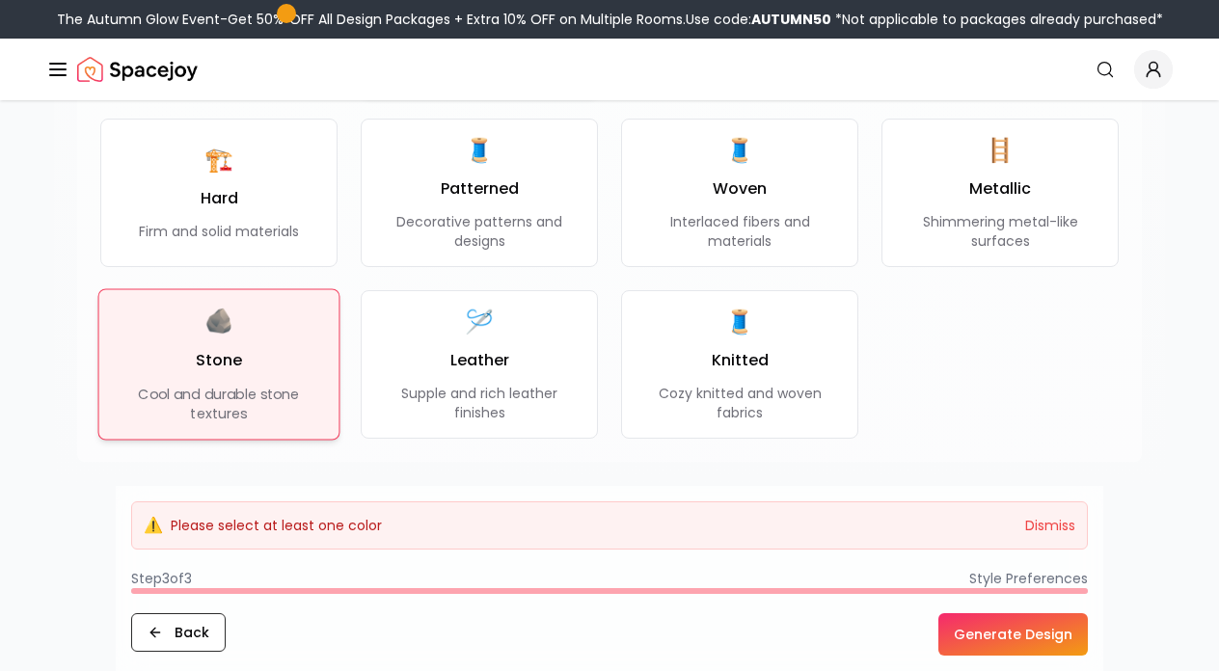
click at [229, 359] on h3 "Stone" at bounding box center [219, 360] width 47 height 23
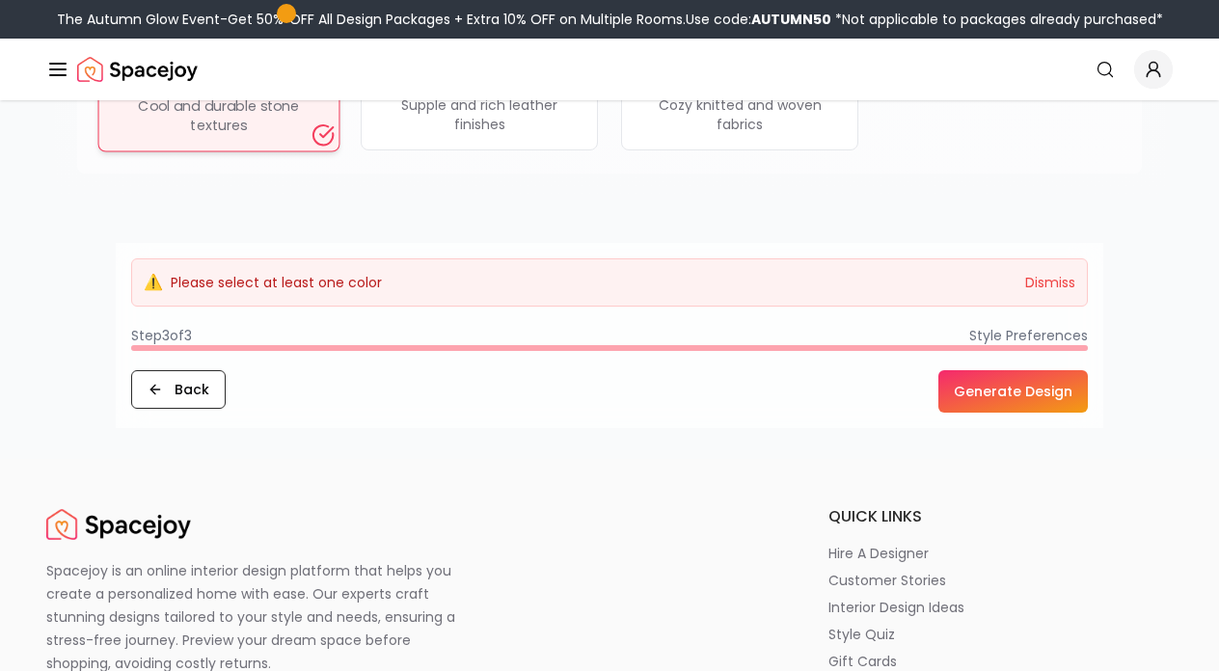
scroll to position [2090, 0]
click at [1005, 375] on button "Generate Design" at bounding box center [1012, 390] width 149 height 42
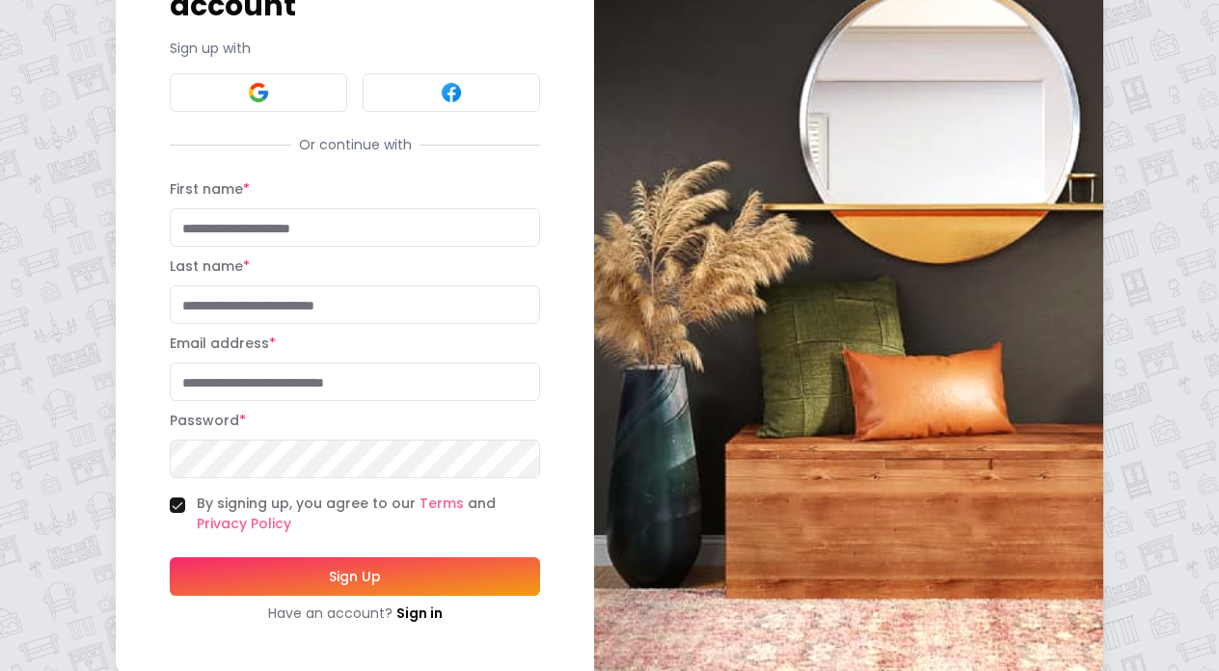
scroll to position [178, 0]
